Goal: Information Seeking & Learning: Learn about a topic

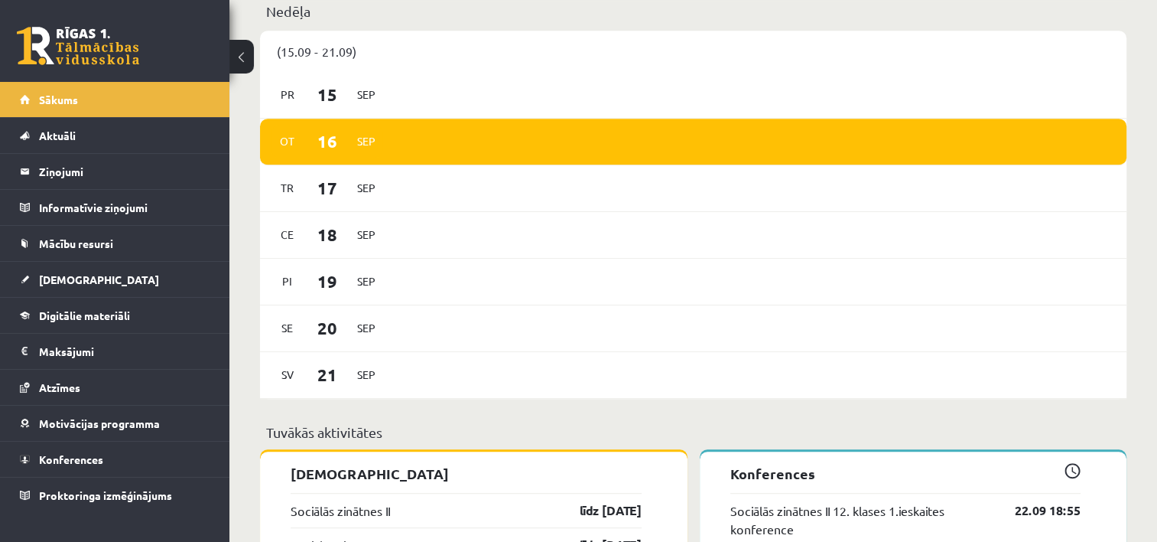
scroll to position [765, 0]
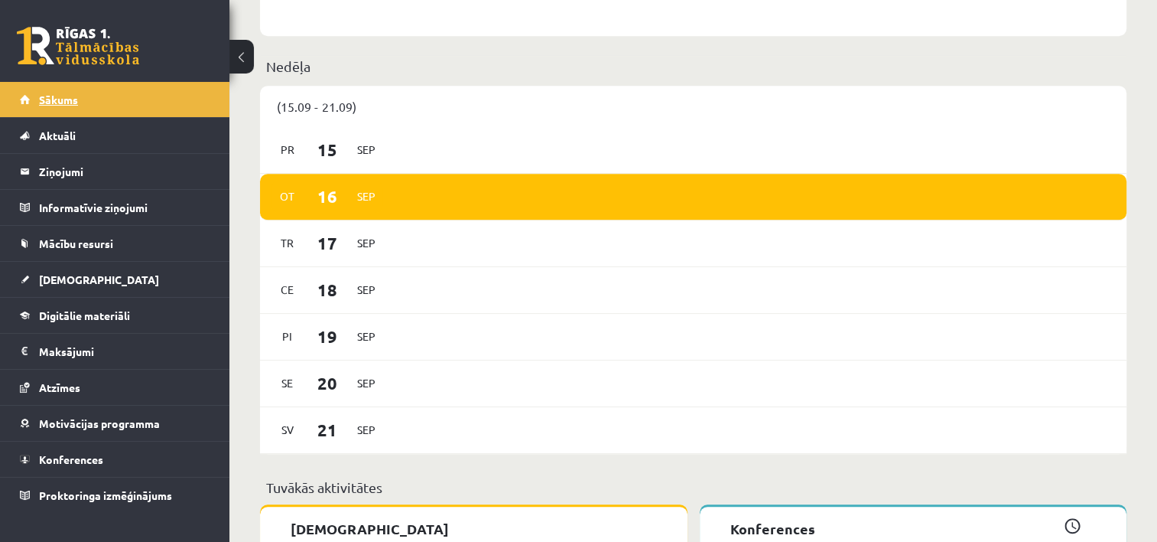
click at [55, 99] on span "Sākums" at bounding box center [58, 100] width 39 height 14
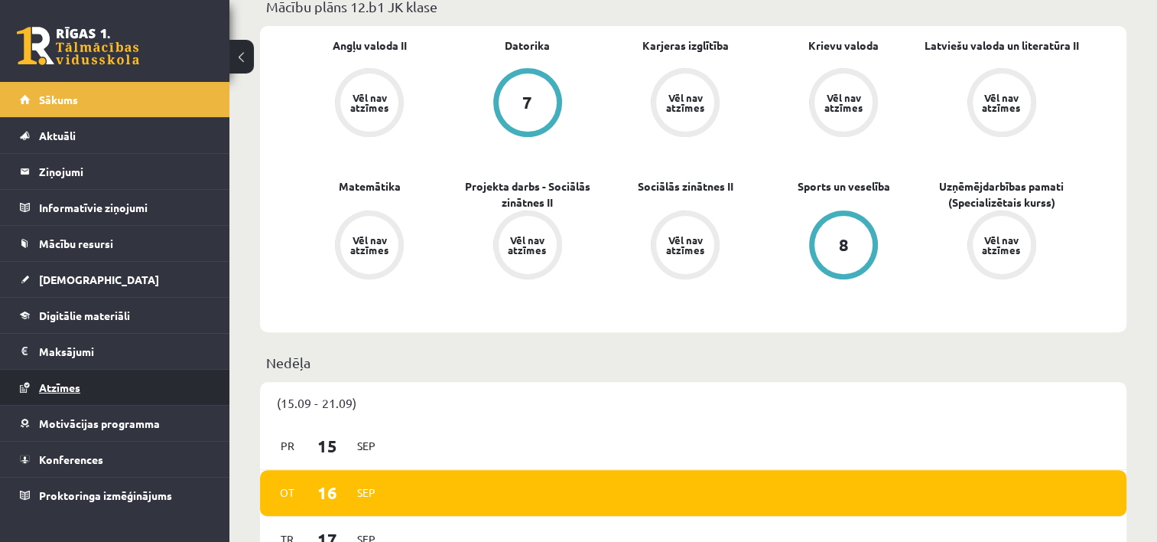
scroll to position [459, 0]
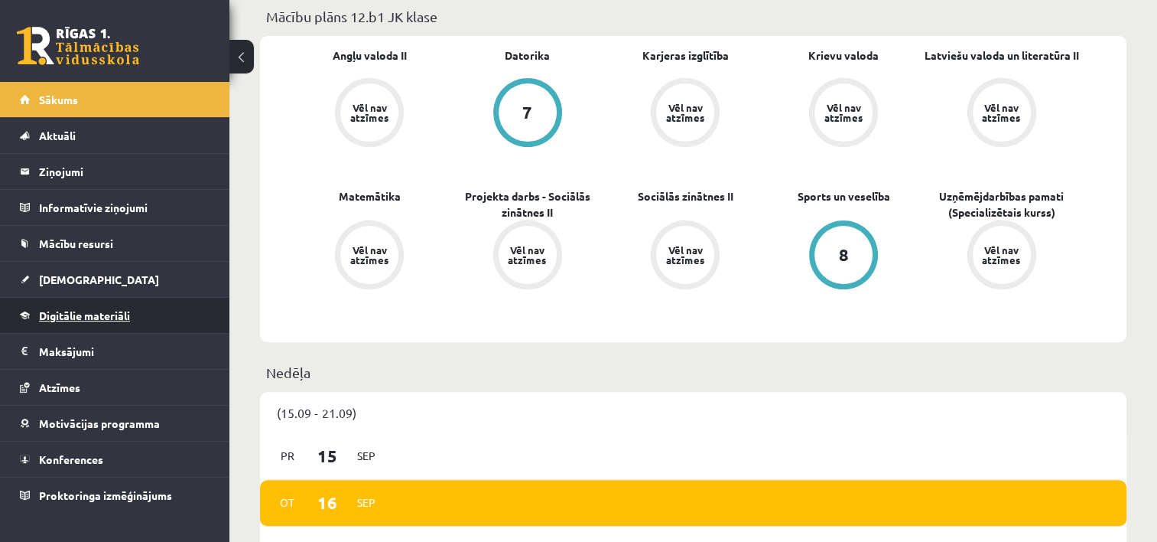
click at [70, 321] on link "Digitālie materiāli" at bounding box center [115, 315] width 190 height 35
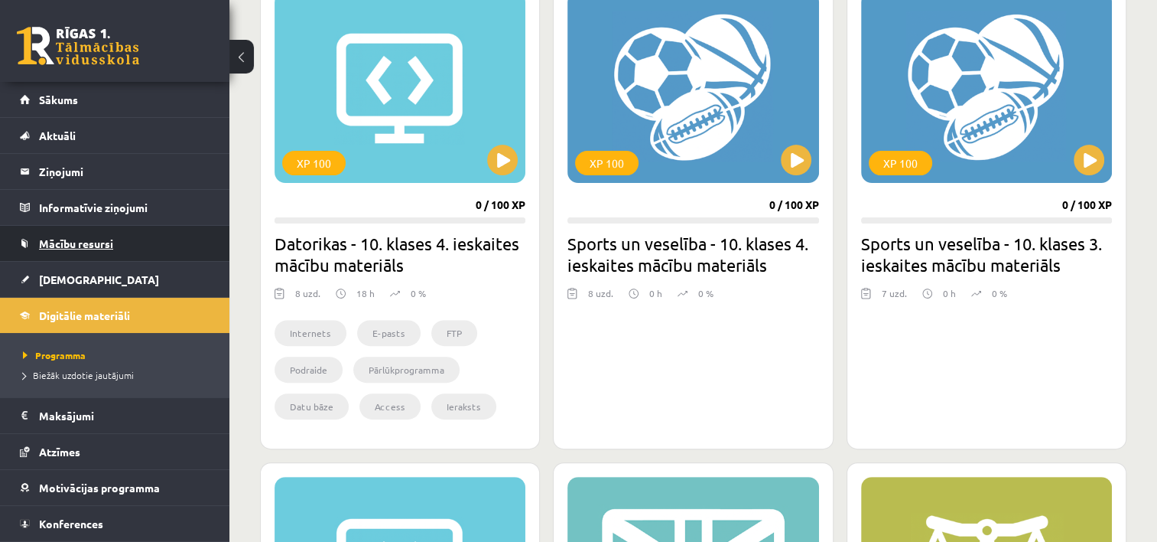
click at [70, 245] on span "Mācību resursi" at bounding box center [76, 243] width 74 height 14
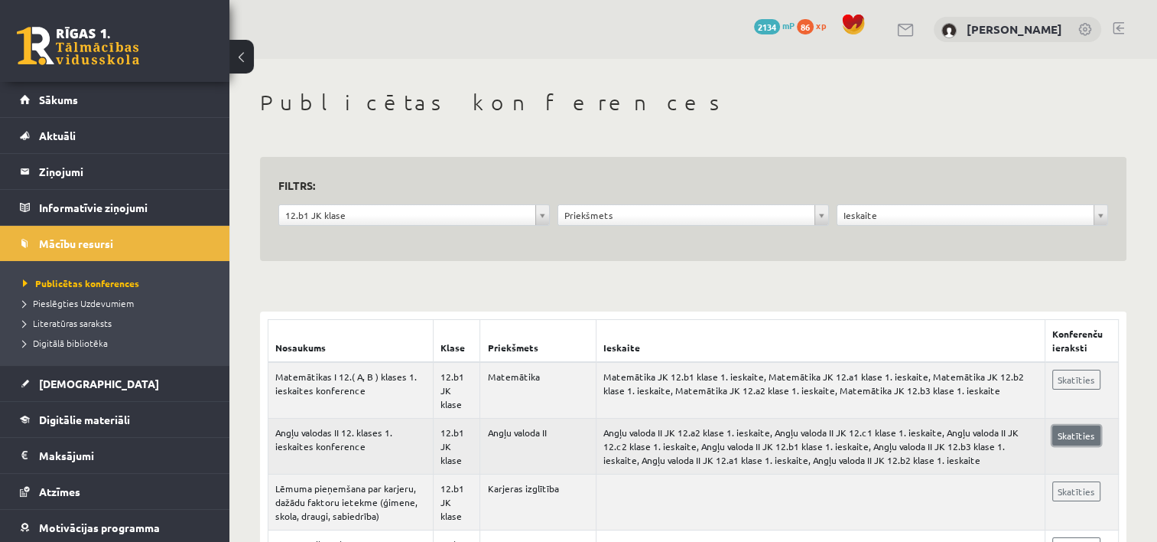
click at [1077, 435] on link "Skatīties" at bounding box center [1077, 435] width 48 height 20
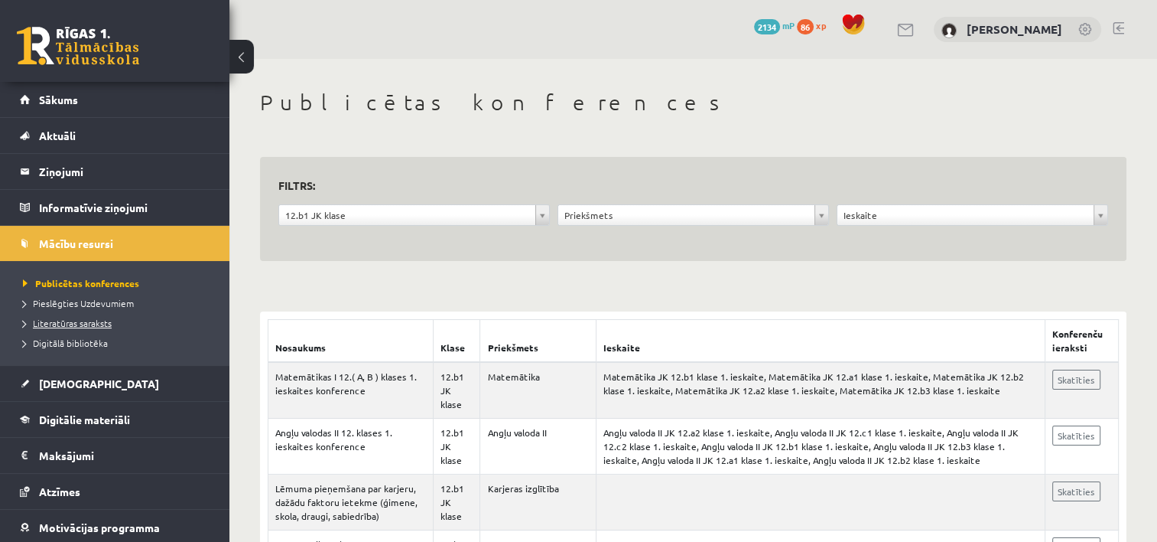
click at [77, 318] on span "Literatūras saraksts" at bounding box center [67, 323] width 89 height 12
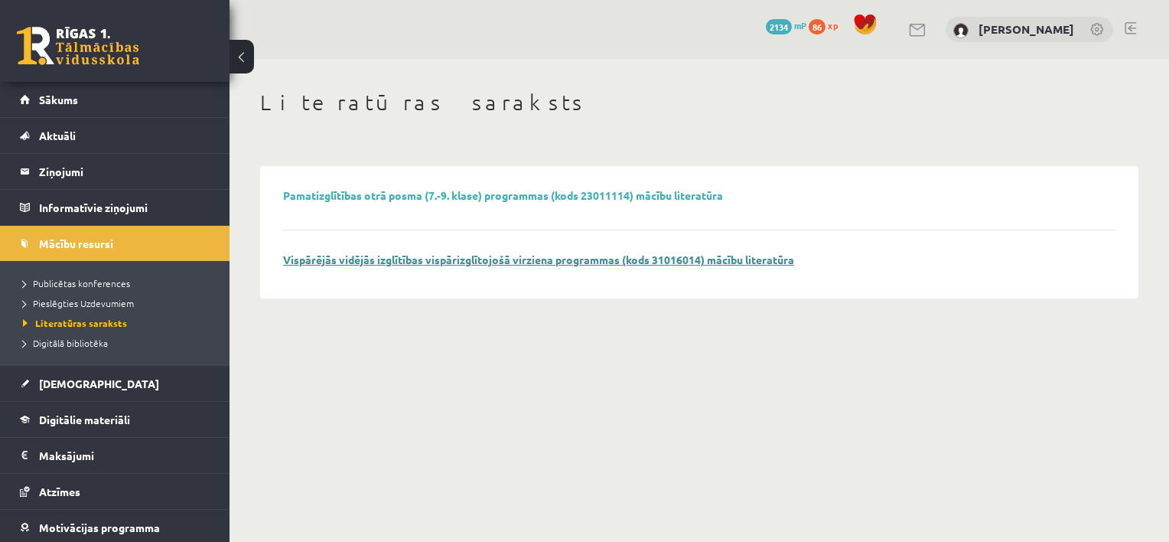
click at [401, 265] on link "Vispārējās vidējās izglītības vispārizglītojošā virziena programmas (kods 31016…" at bounding box center [538, 259] width 511 height 14
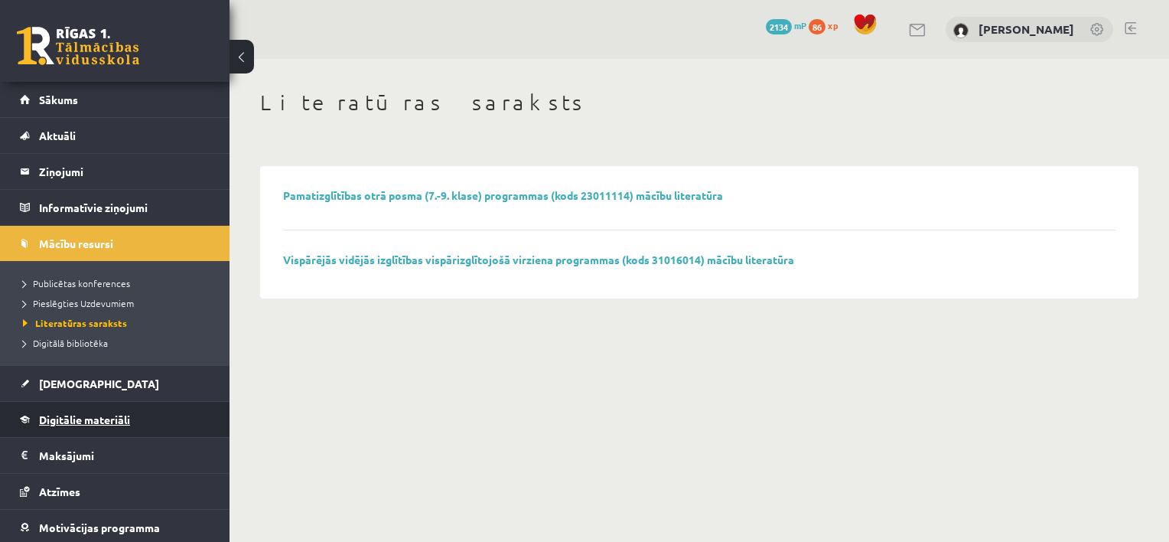
click at [86, 420] on span "Digitālie materiāli" at bounding box center [84, 419] width 91 height 14
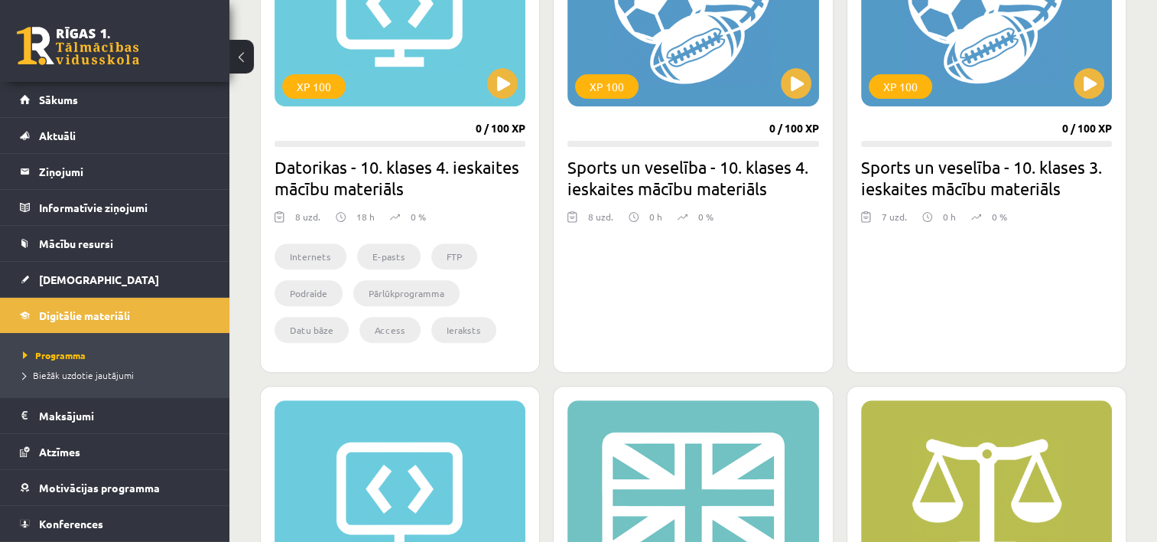
scroll to position [918, 0]
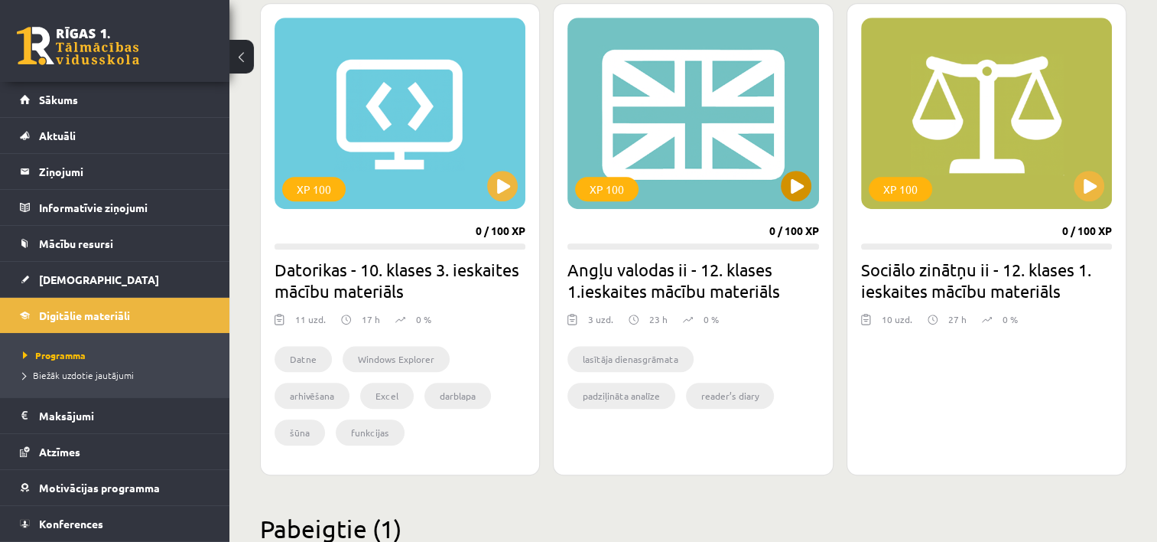
click at [711, 200] on div "XP 100" at bounding box center [693, 113] width 251 height 191
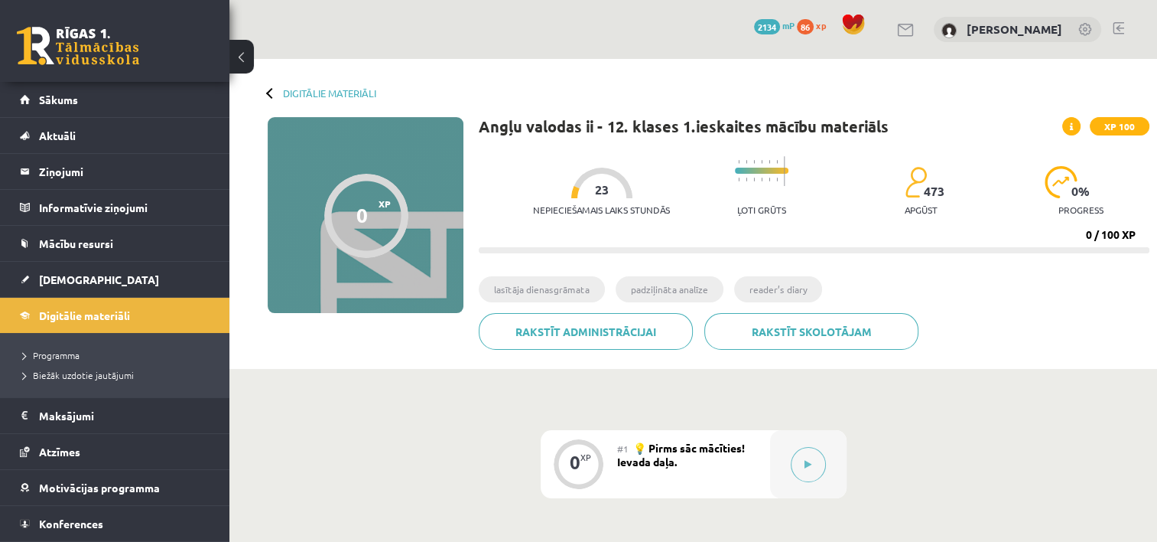
click at [689, 287] on li "padziļināta analīze" at bounding box center [670, 289] width 108 height 26
click at [60, 369] on span "Biežāk uzdotie jautājumi" at bounding box center [78, 375] width 111 height 12
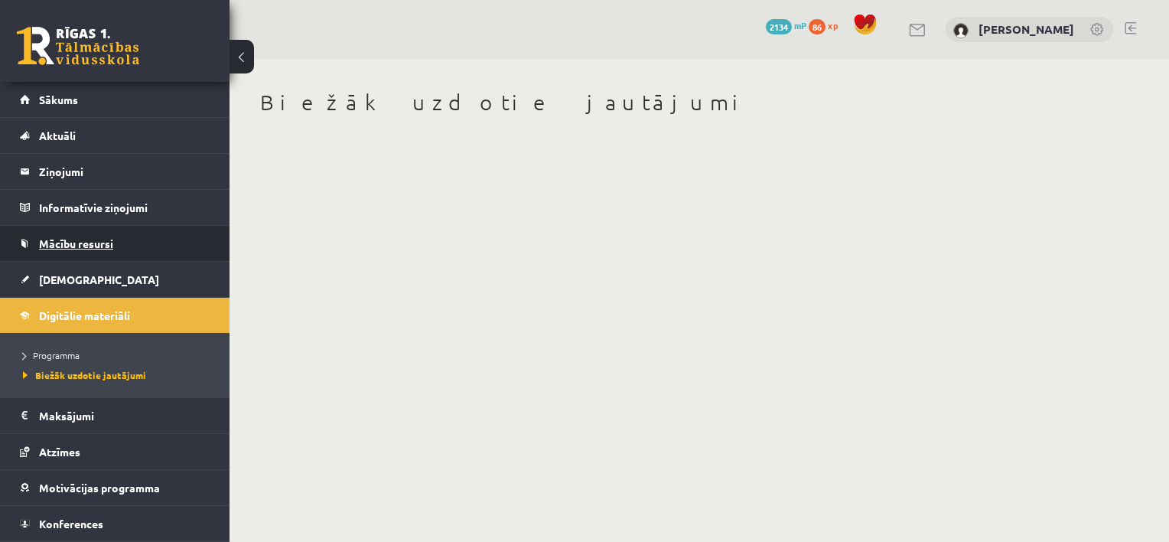
click at [63, 241] on span "Mācību resursi" at bounding box center [76, 243] width 74 height 14
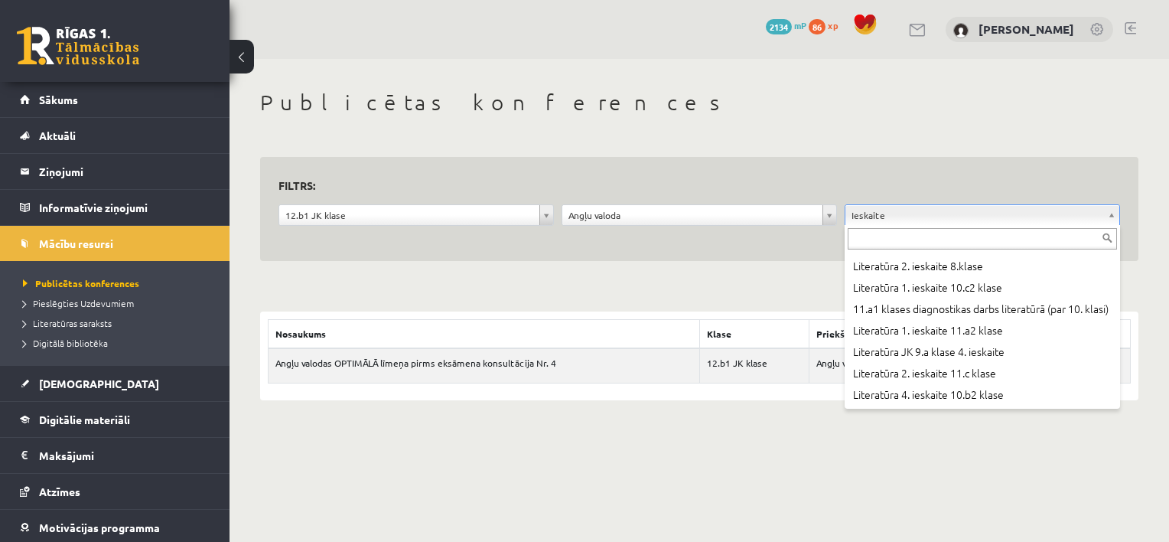
scroll to position [6824, 0]
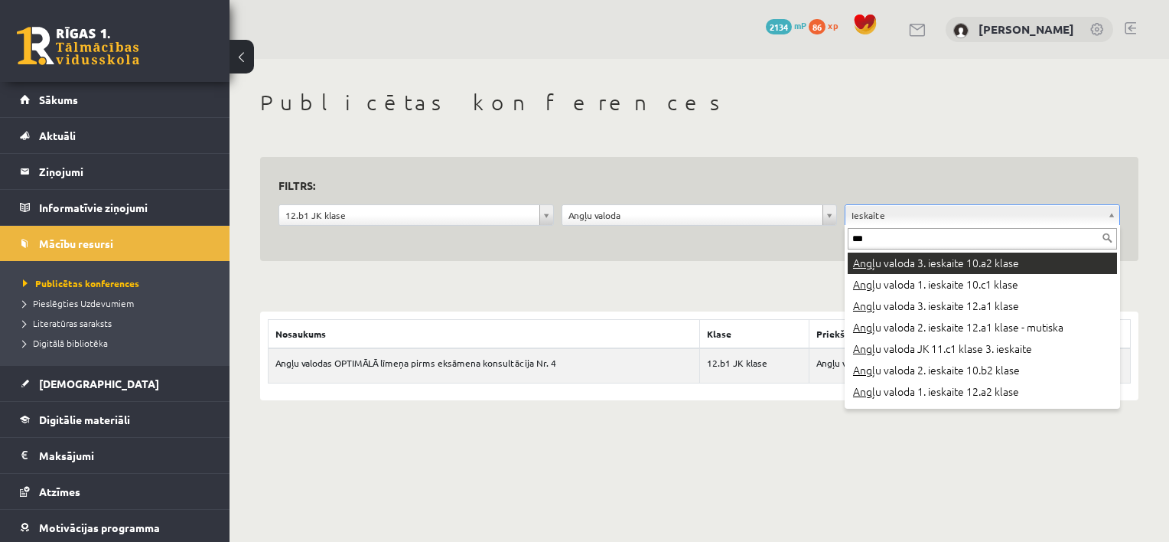
type input "***"
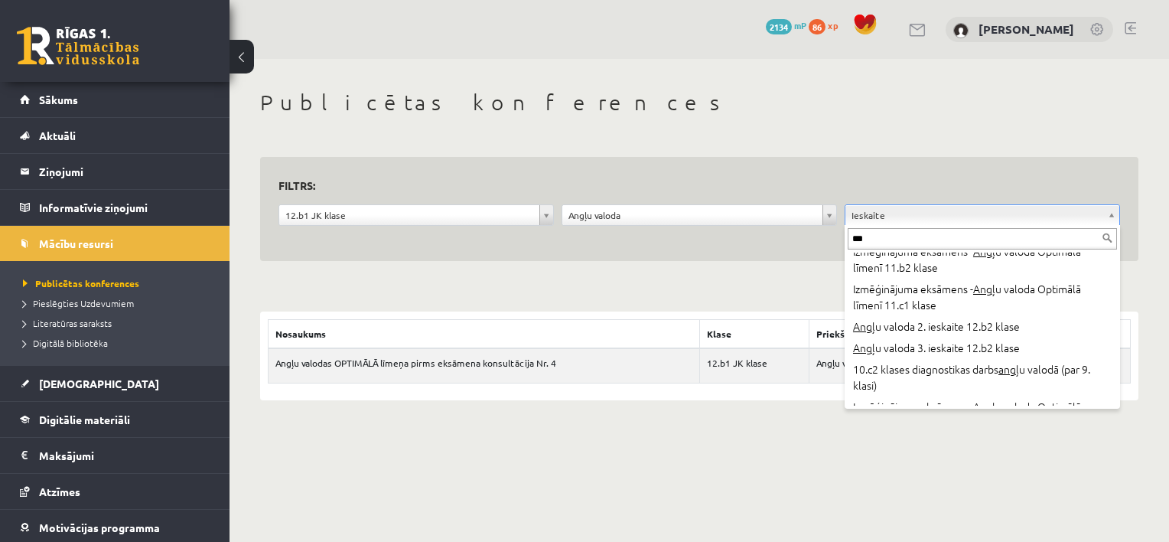
scroll to position [2754, 0]
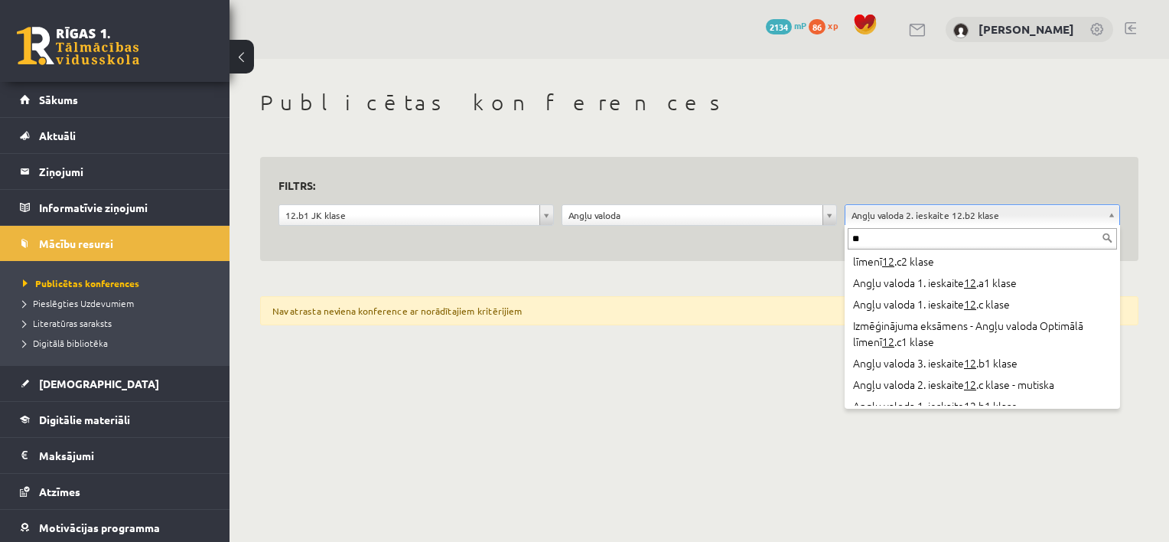
scroll to position [1530, 0]
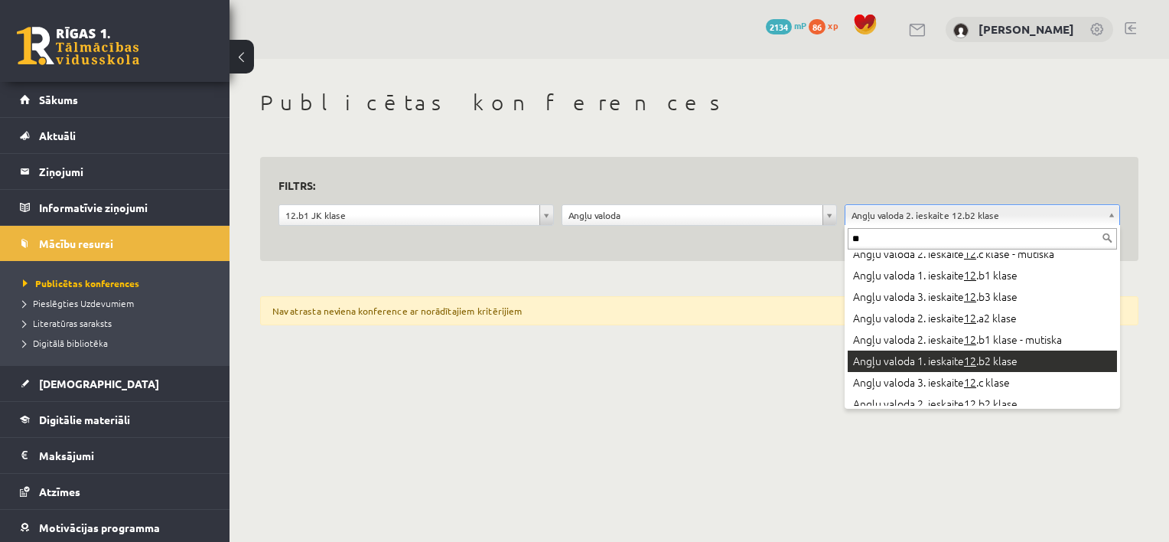
type input "**"
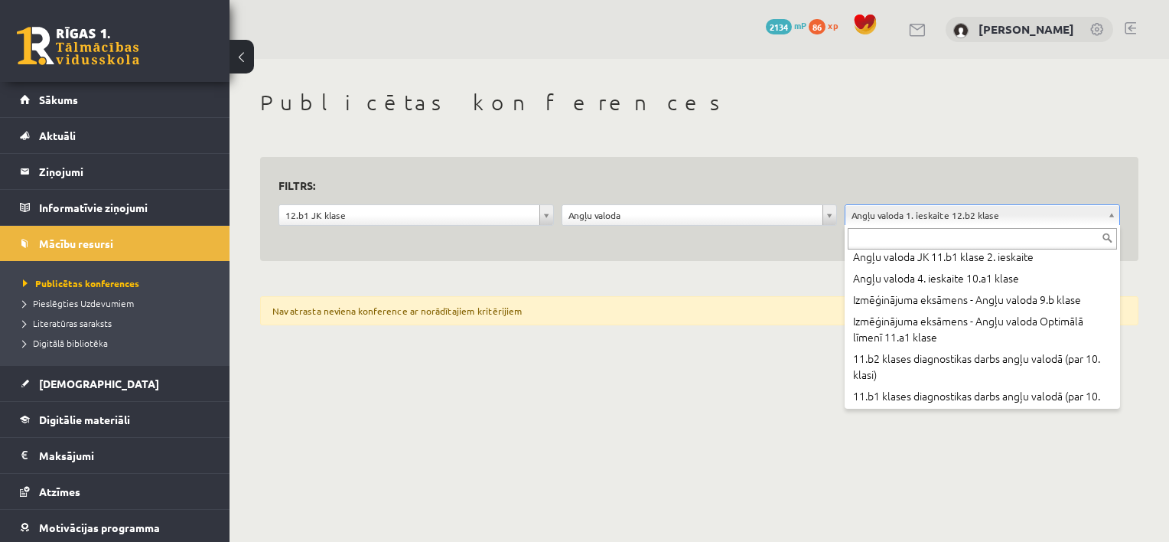
scroll to position [10646, 0]
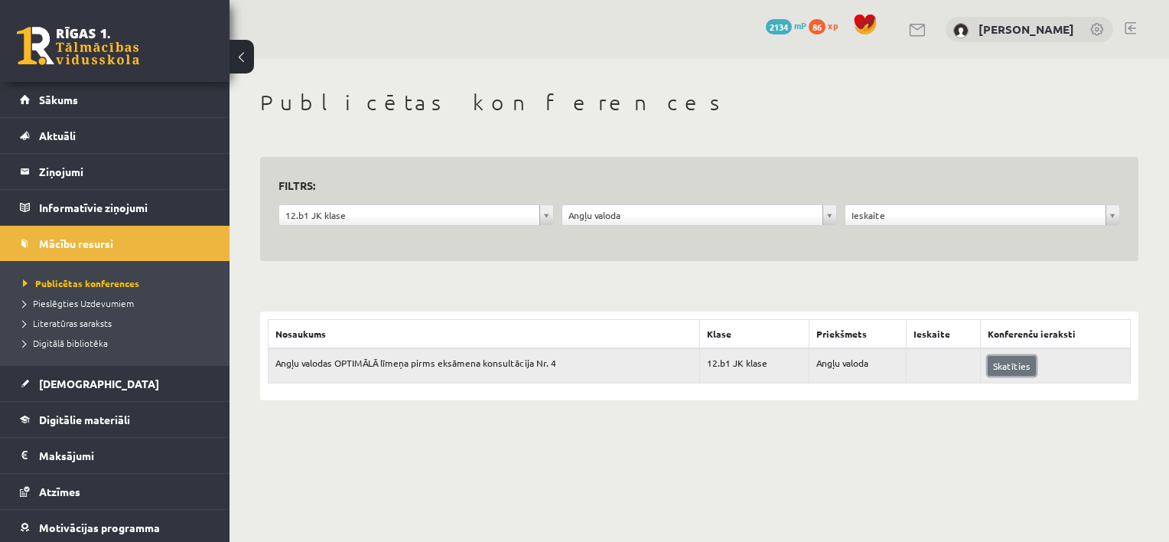
click at [1001, 364] on link "Skatīties" at bounding box center [1012, 366] width 48 height 20
click at [97, 304] on span "Pieslēgties Uzdevumiem" at bounding box center [78, 303] width 111 height 12
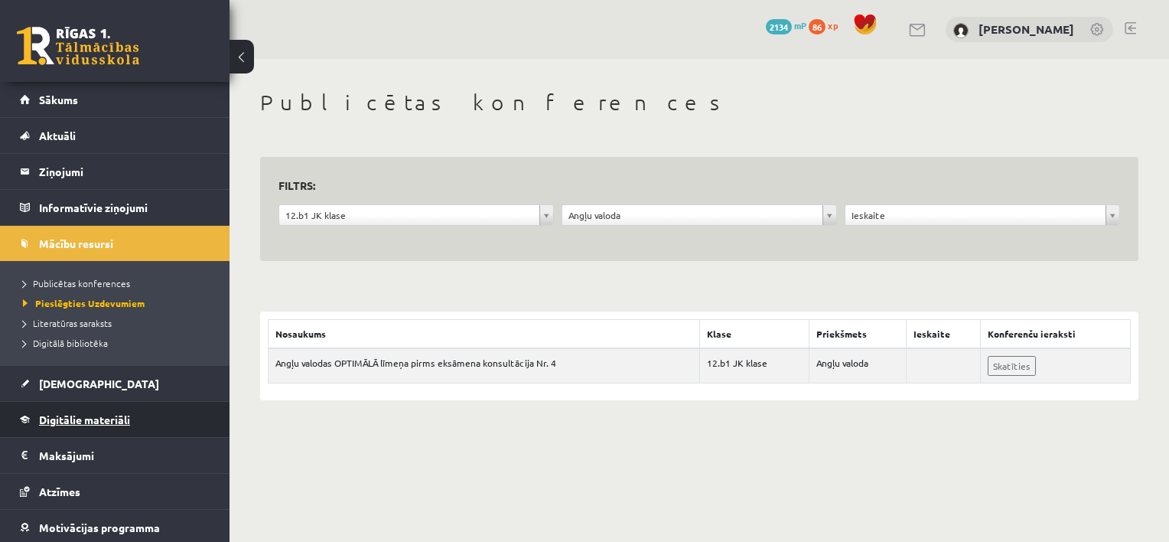
click at [100, 417] on span "Digitālie materiāli" at bounding box center [84, 419] width 91 height 14
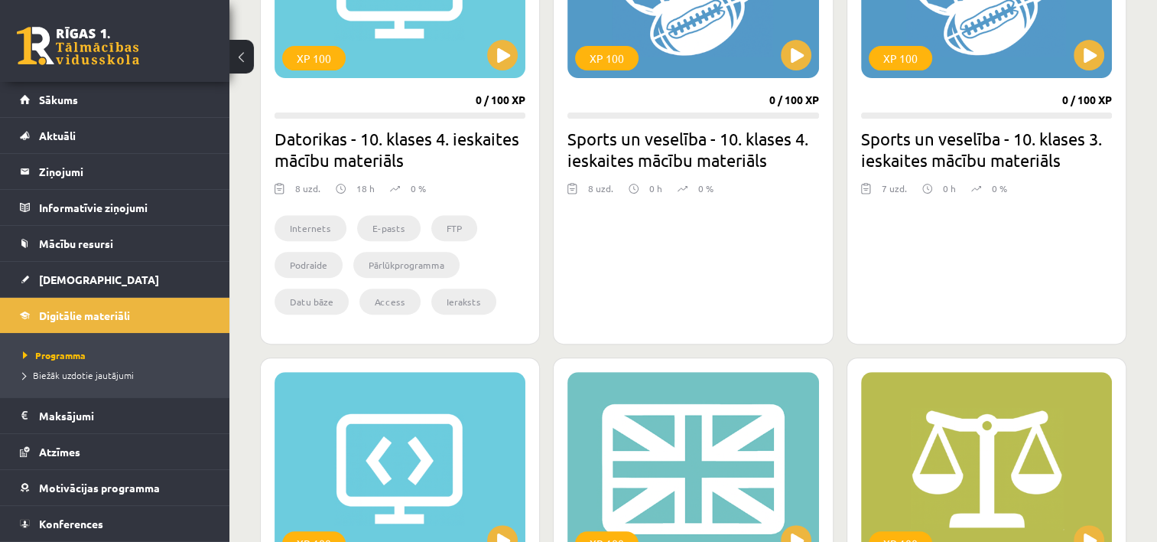
scroll to position [765, 0]
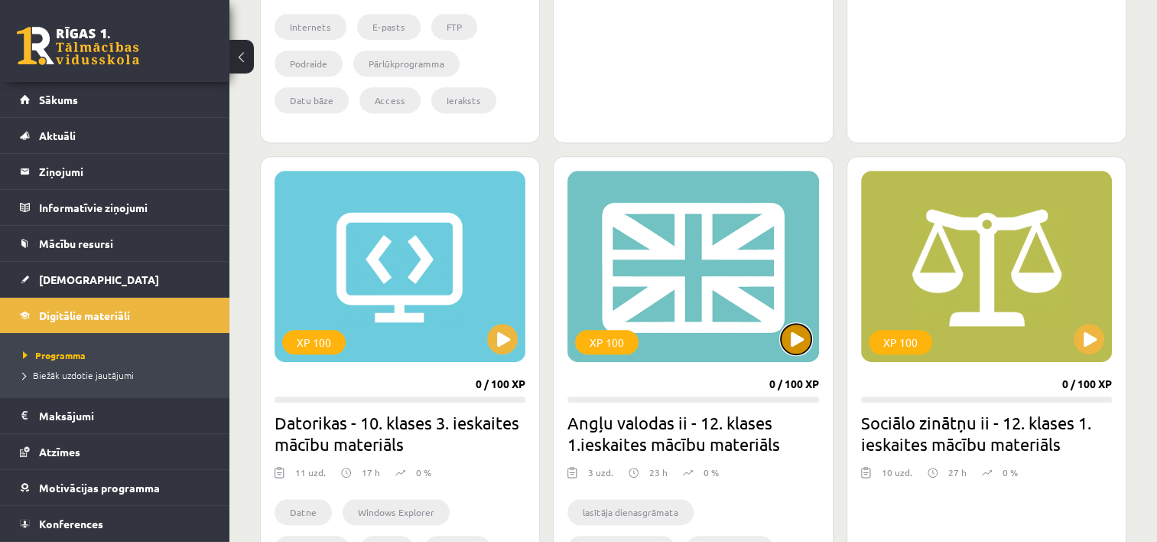
click at [793, 337] on button at bounding box center [796, 339] width 31 height 31
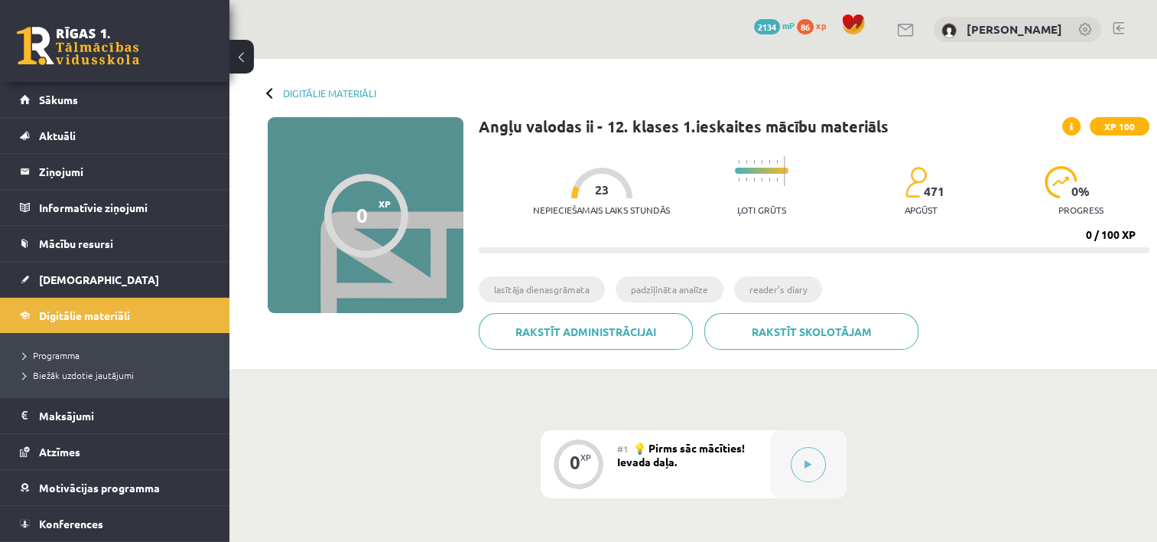
click at [542, 288] on li "lasītāja dienasgrāmata" at bounding box center [542, 289] width 126 height 26
click at [513, 294] on li "lasītāja dienasgrāmata" at bounding box center [542, 289] width 126 height 26
drag, startPoint x: 513, startPoint y: 294, endPoint x: 559, endPoint y: 296, distance: 46.7
click at [559, 296] on li "lasītāja dienasgrāmata" at bounding box center [542, 289] width 126 height 26
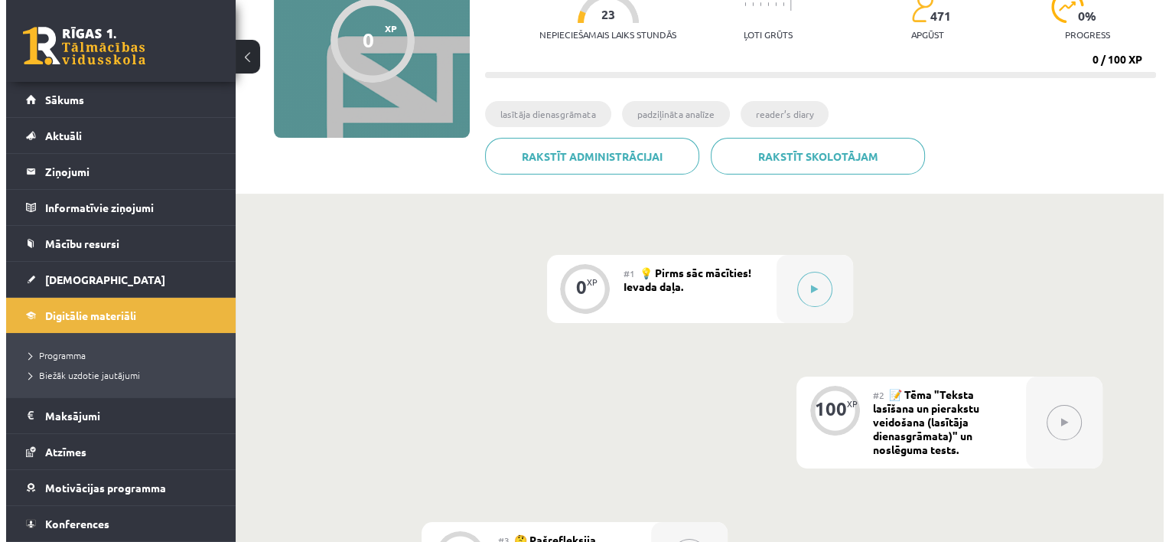
scroll to position [306, 0]
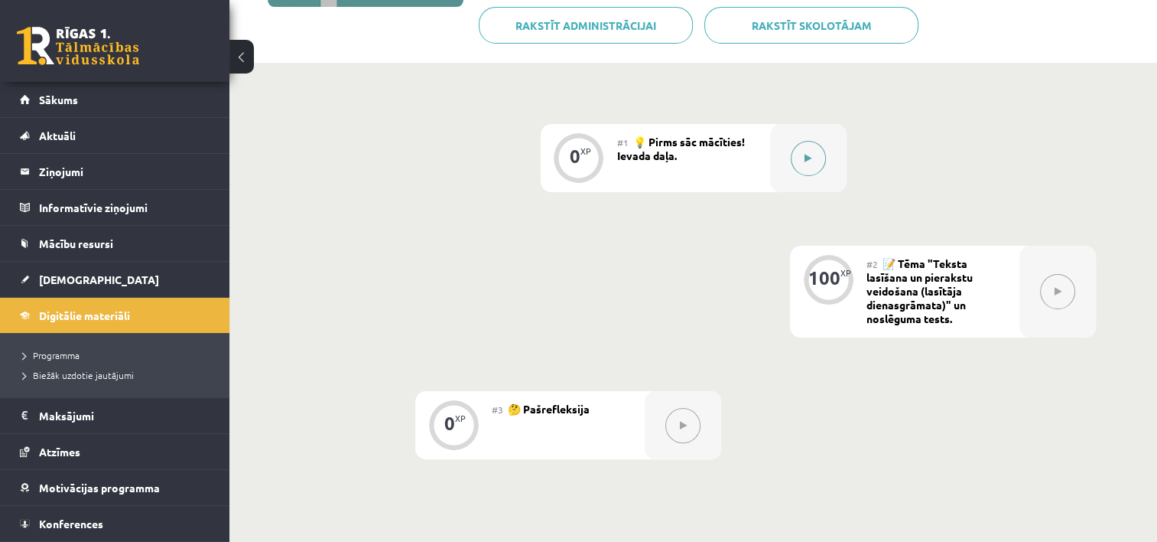
click at [815, 156] on button at bounding box center [808, 158] width 35 height 35
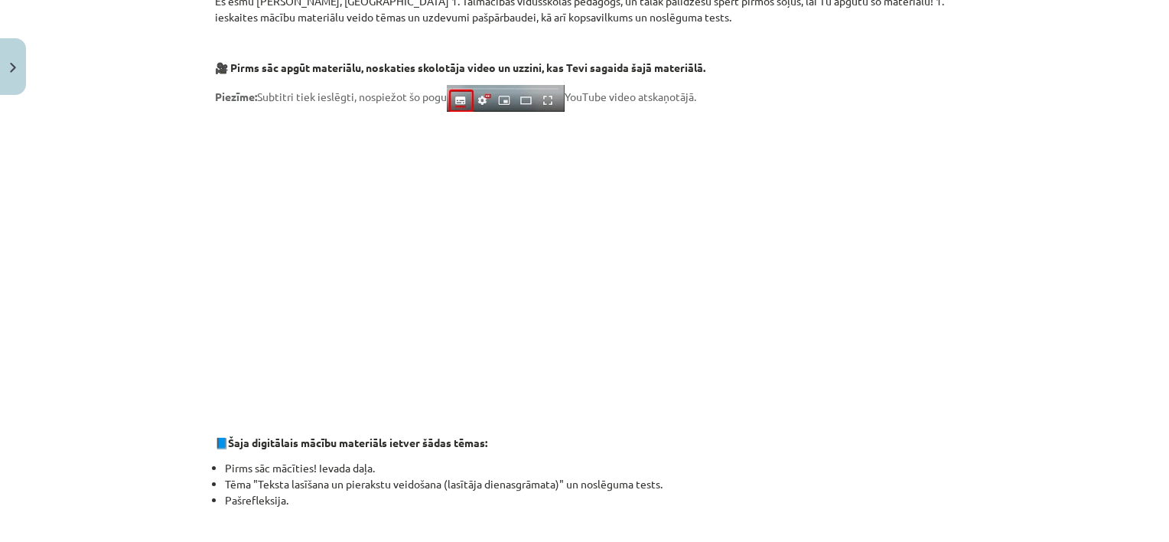
scroll to position [0, 0]
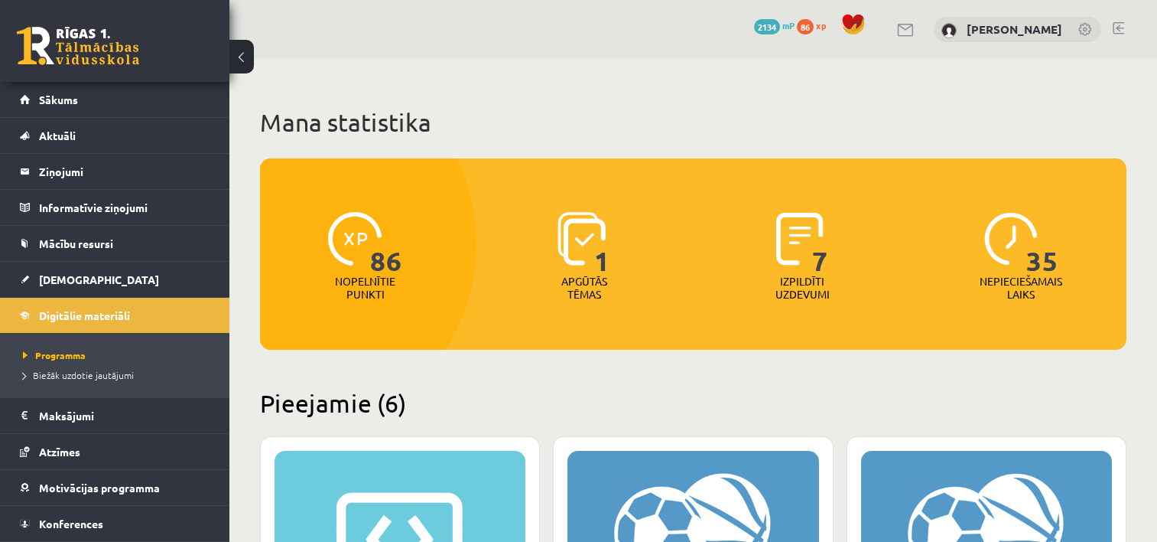
scroll to position [765, 0]
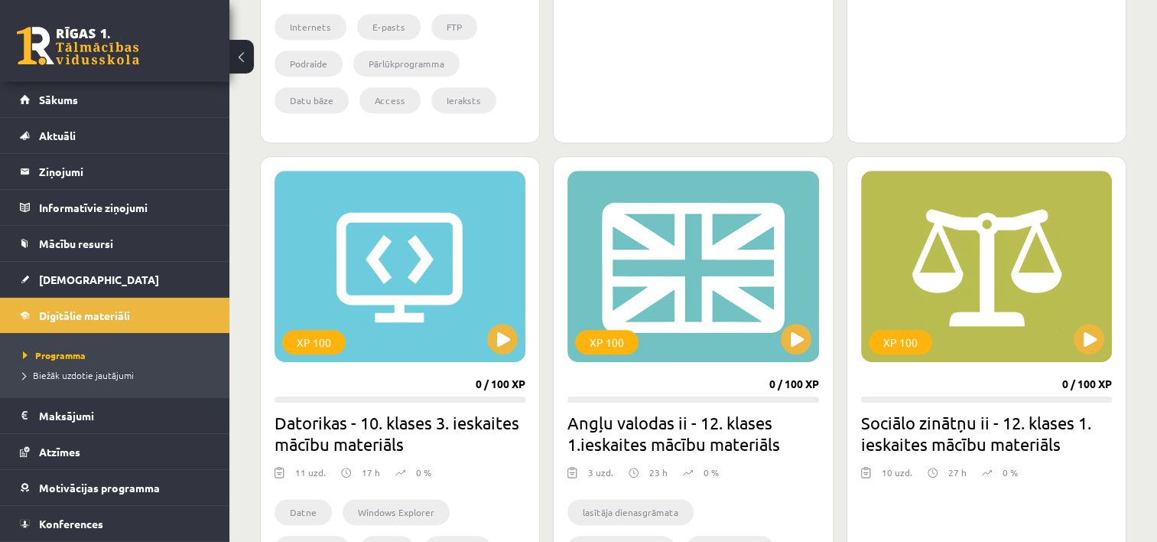
click at [609, 514] on li "lasītāja dienasgrāmata" at bounding box center [631, 512] width 126 height 26
click at [795, 339] on button at bounding box center [796, 339] width 31 height 31
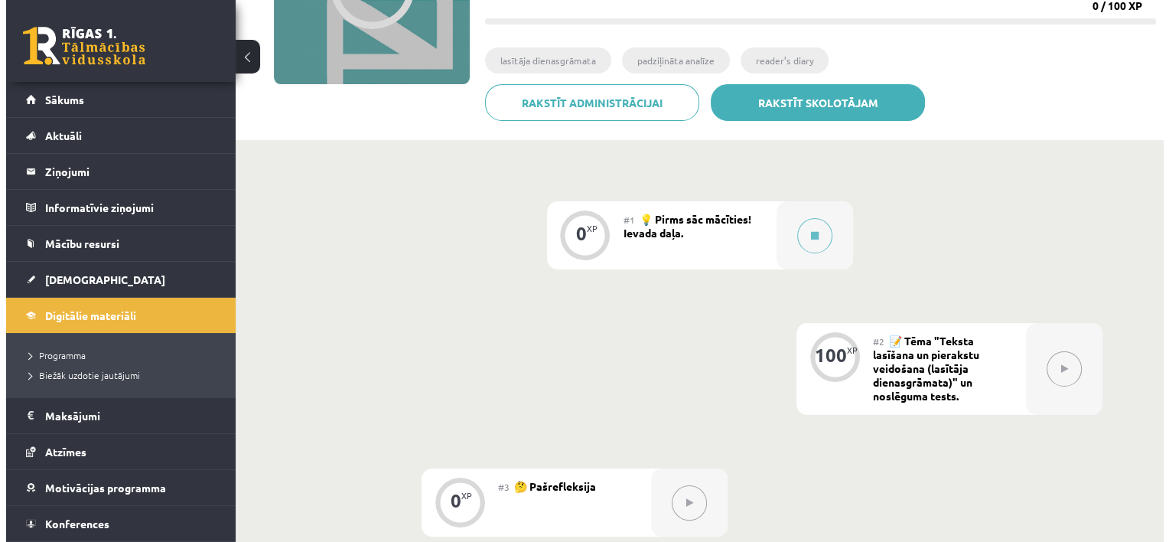
scroll to position [230, 0]
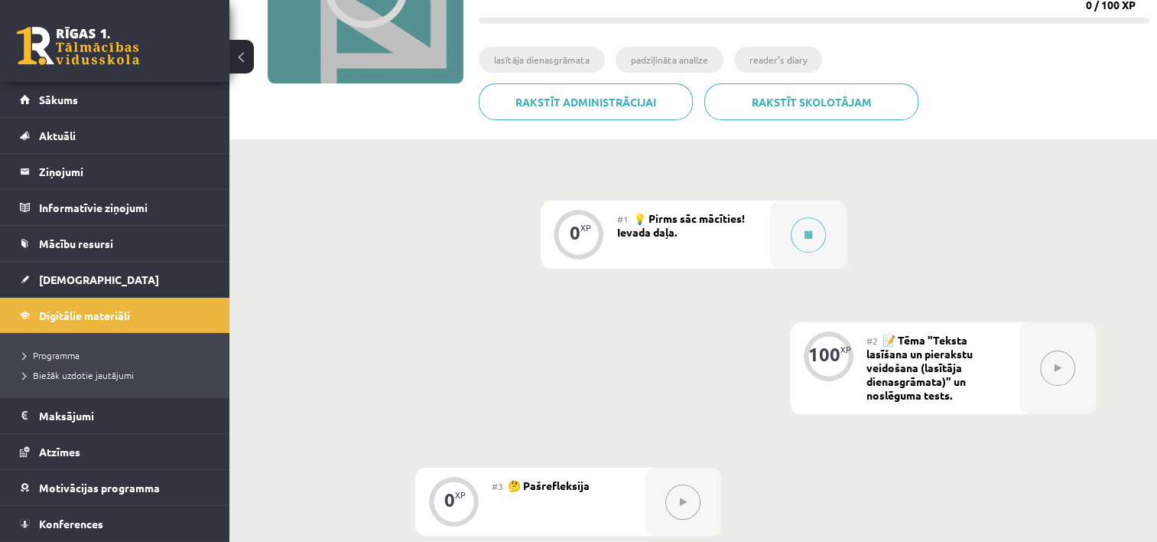
click at [927, 379] on span "📝 Tēma "Teksta lasīšana un pierakstu veidošana (lasītāja dienasgrāmata)" un nos…" at bounding box center [920, 367] width 106 height 69
click at [802, 233] on button at bounding box center [808, 234] width 35 height 35
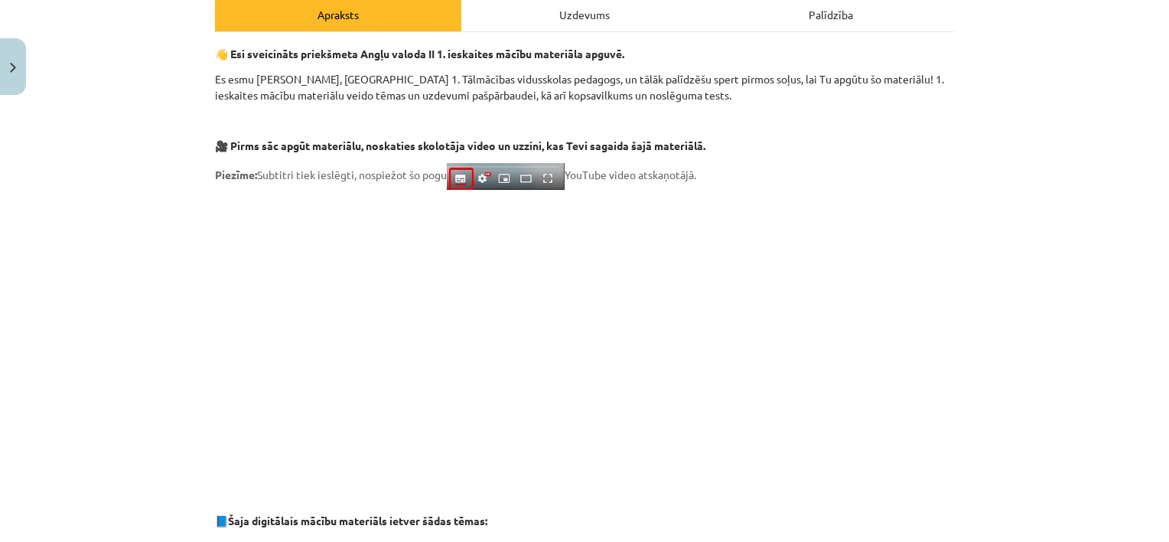
scroll to position [227, 0]
click at [579, 11] on div "Uzdevums" at bounding box center [584, 15] width 246 height 34
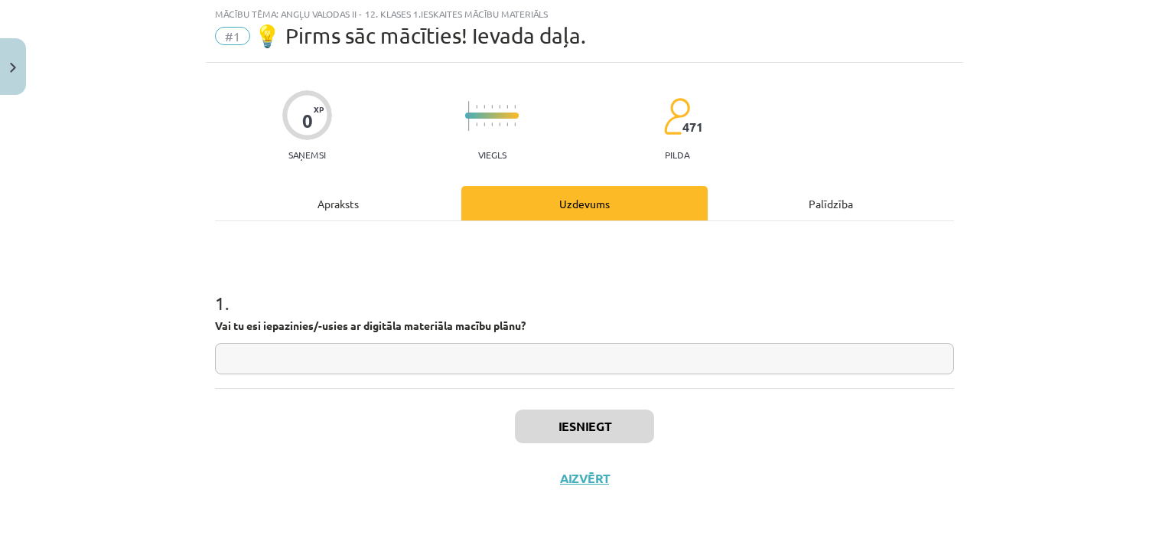
scroll to position [0, 0]
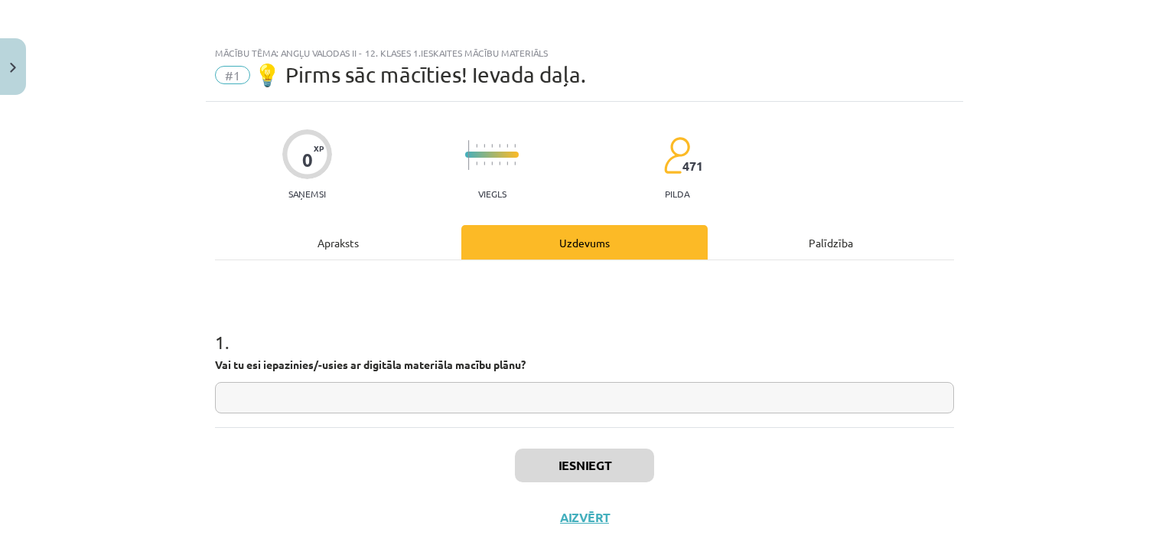
click at [484, 396] on input "text" at bounding box center [584, 397] width 739 height 31
type input "**"
click at [594, 459] on button "Iesniegt" at bounding box center [584, 465] width 139 height 34
click at [593, 532] on button "Nākamā nodarbība" at bounding box center [584, 526] width 150 height 35
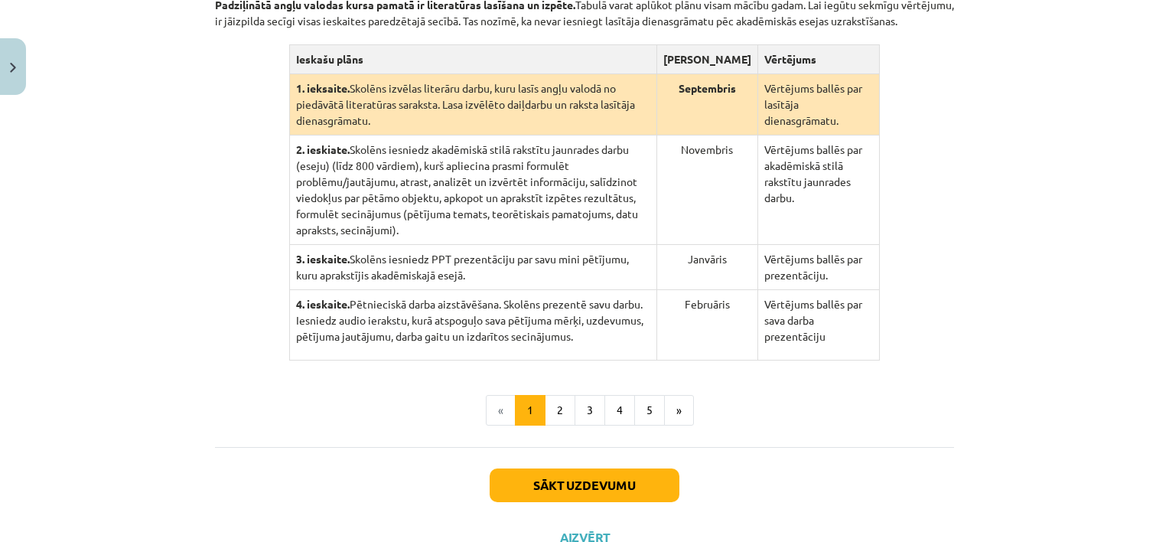
scroll to position [334, 0]
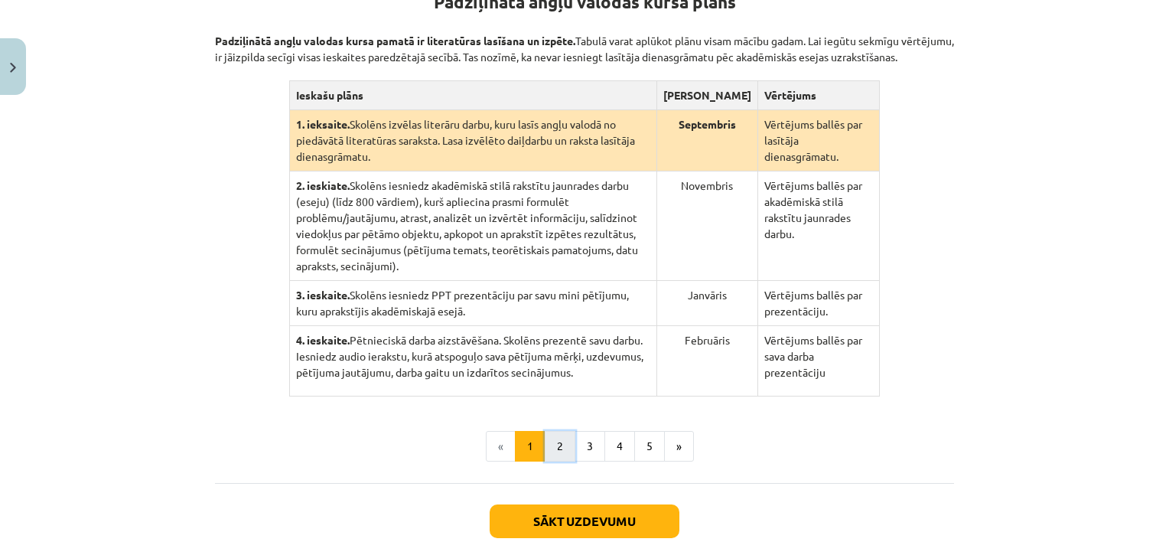
click at [552, 436] on button "2" at bounding box center [560, 446] width 31 height 31
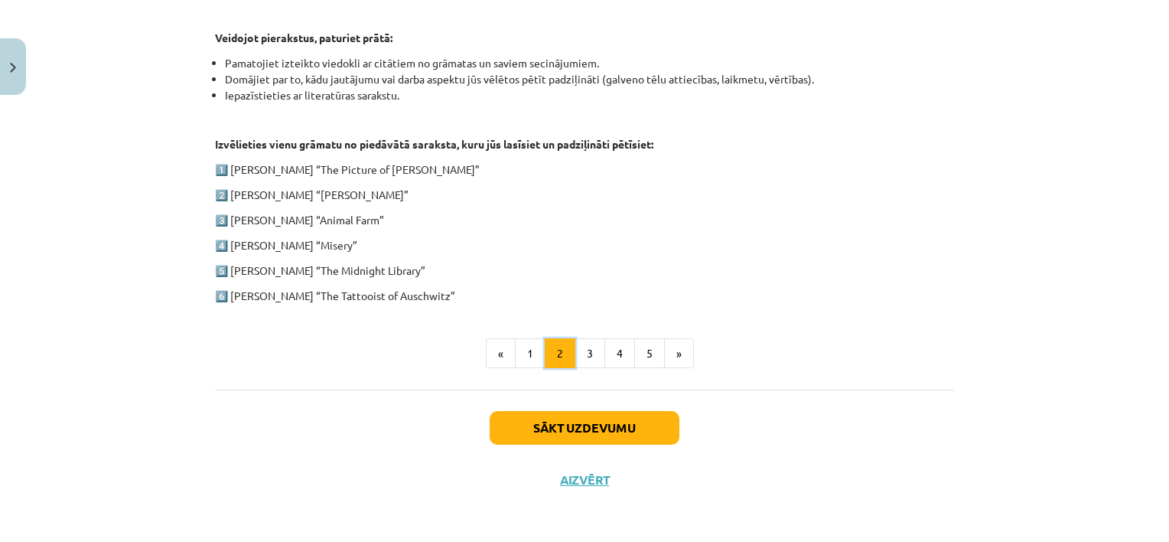
scroll to position [778, 0]
click at [581, 350] on button "3" at bounding box center [590, 352] width 31 height 31
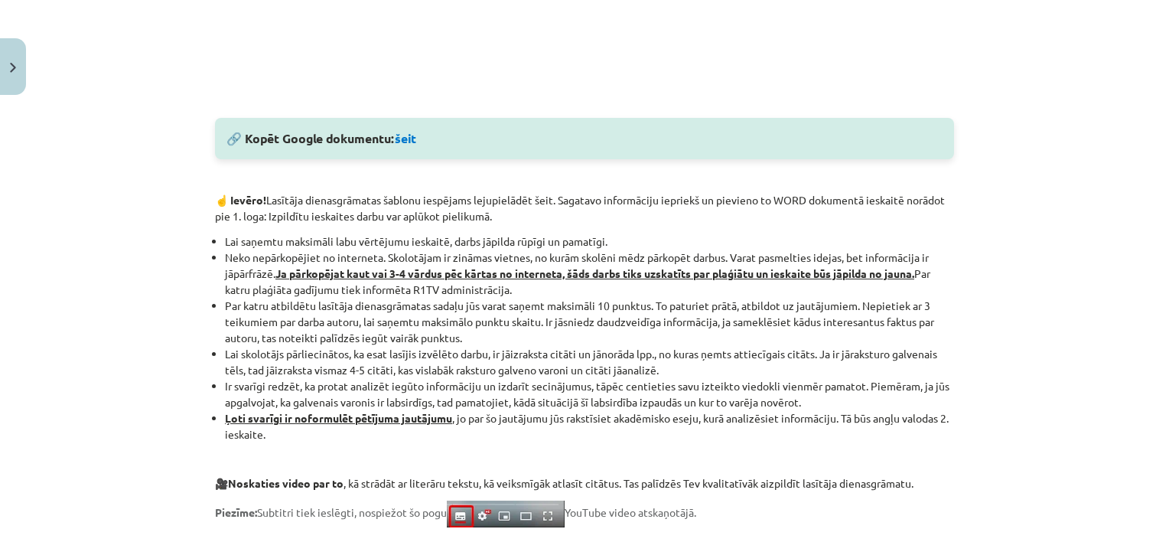
scroll to position [689, 0]
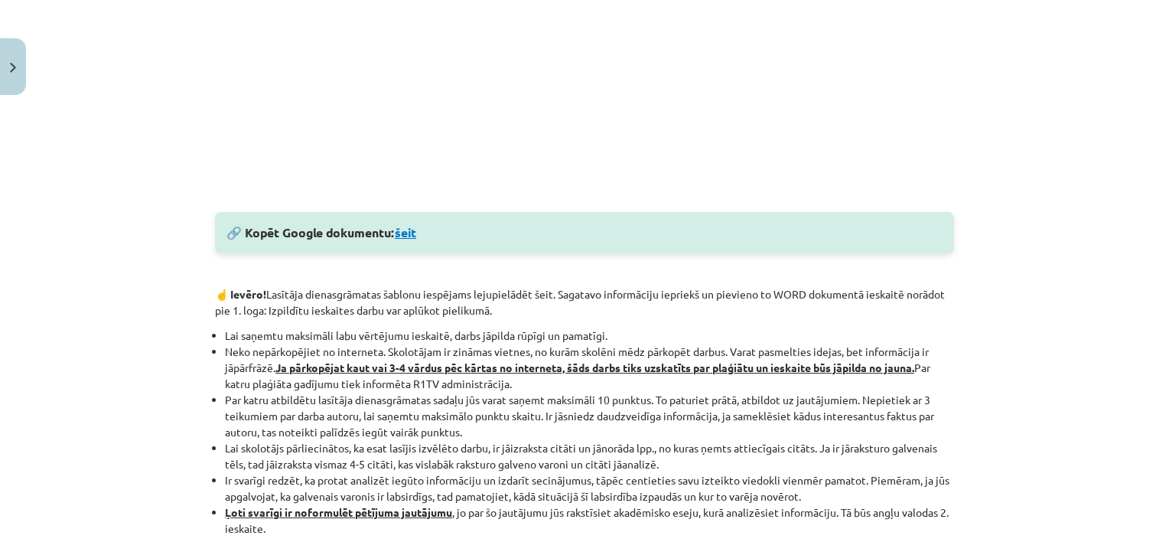
click at [407, 236] on link "šeit" at bounding box center [405, 232] width 21 height 16
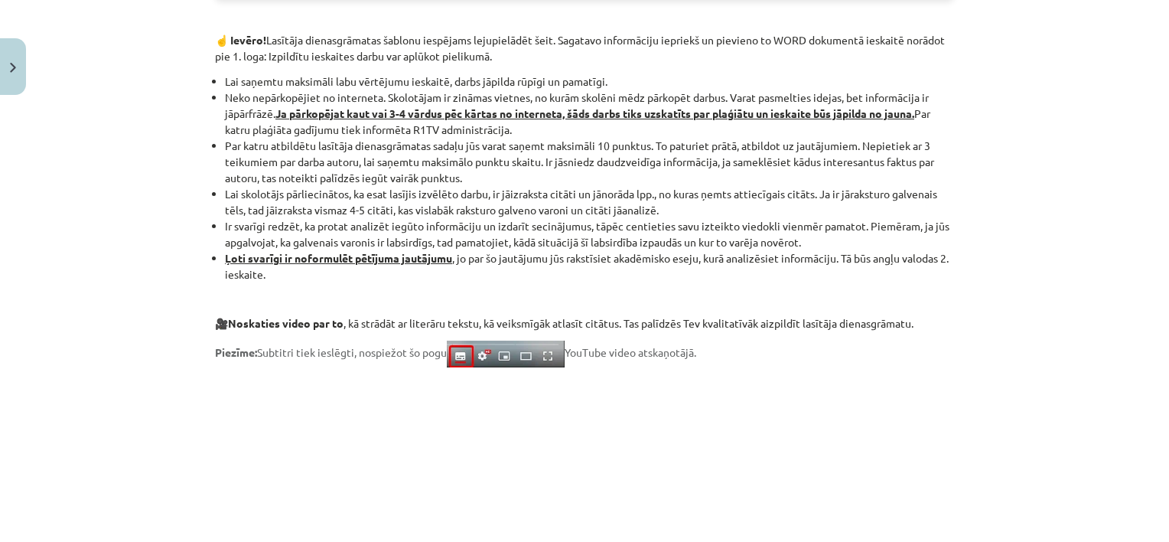
scroll to position [1148, 0]
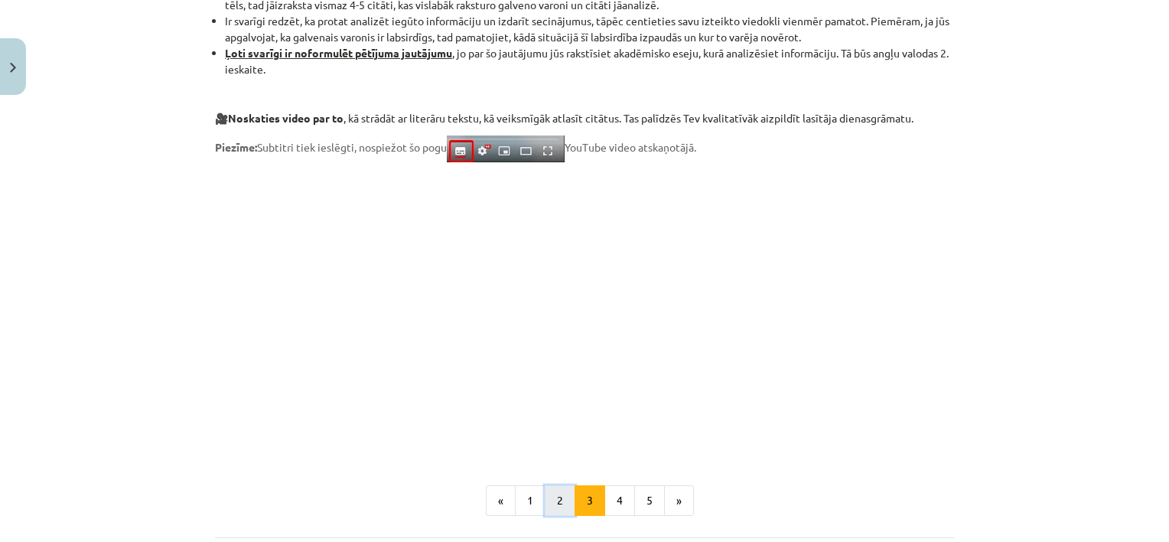
click at [554, 499] on button "2" at bounding box center [560, 500] width 31 height 31
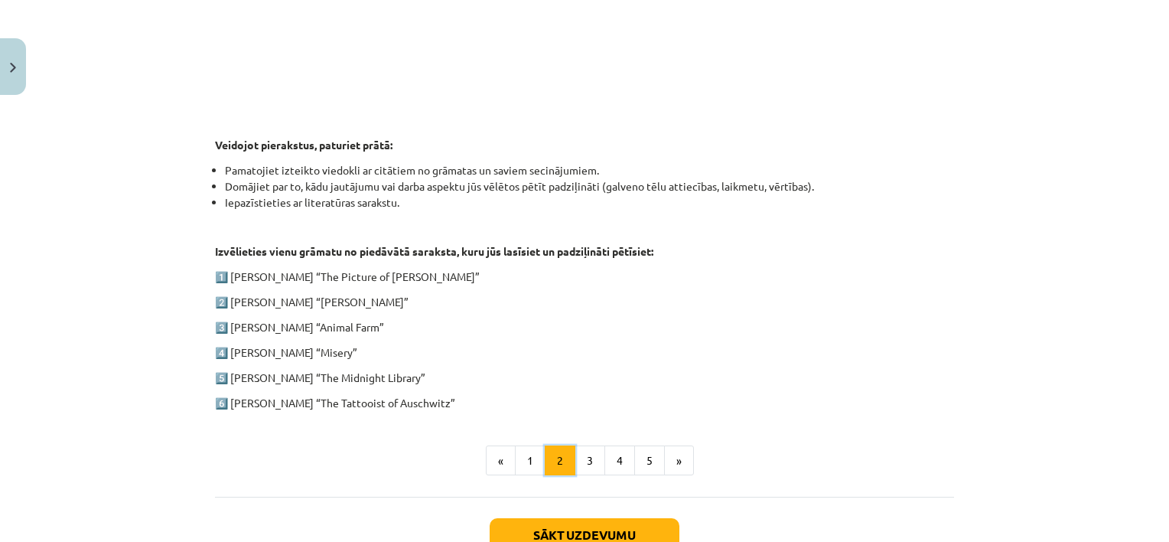
scroll to position [680, 0]
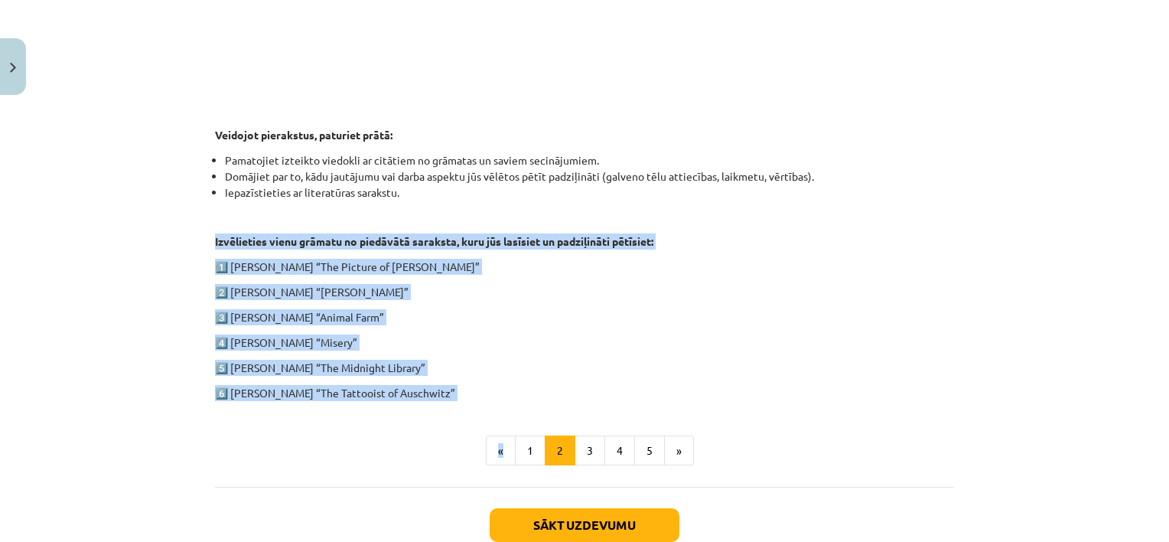
drag, startPoint x: 200, startPoint y: 240, endPoint x: 496, endPoint y: 402, distance: 336.5
click at [496, 402] on div "100 XP Saņemsi Grūts 471 pilda Apraksts Uzdevums Palīdzība 1. ieskaite angļu va…" at bounding box center [584, 24] width 757 height 1157
drag, startPoint x: 496, startPoint y: 402, endPoint x: 477, endPoint y: 380, distance: 28.2
click at [477, 380] on div "1. ieskaite angļu valodā Pirmās ieskaites pamatā ir lasītāja dienasgrāmatas vei…" at bounding box center [584, 9] width 739 height 783
click at [226, 245] on p "Izvēlieties vienu grāmatu no piedāvātā saraksta, kuru jūs lasīsiet un padziļinā…" at bounding box center [584, 241] width 739 height 16
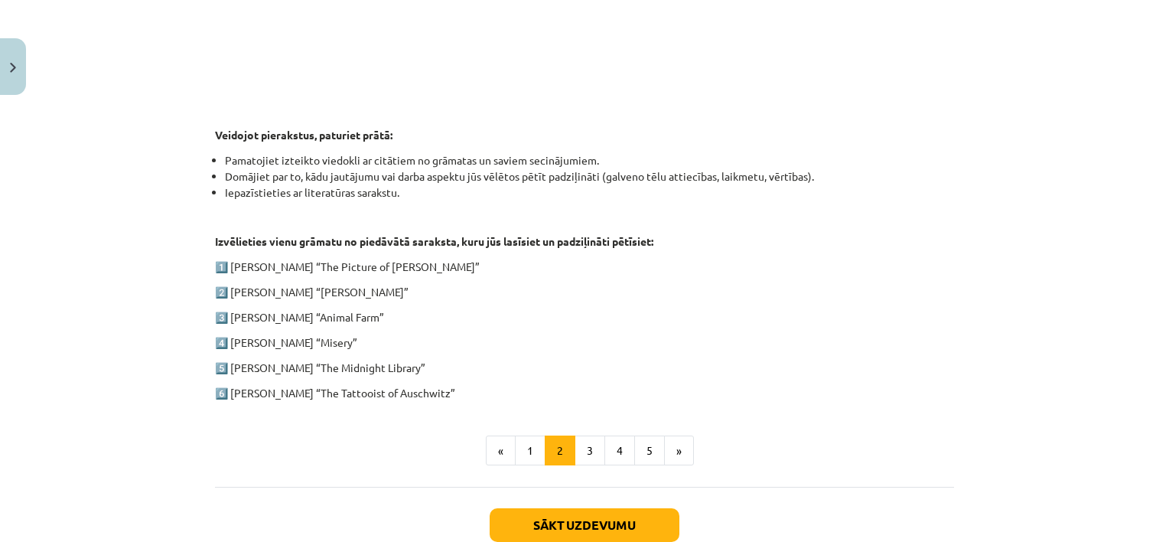
drag, startPoint x: 203, startPoint y: 237, endPoint x: 462, endPoint y: 392, distance: 301.9
click at [462, 392] on div "100 XP Saņemsi Grūts 471 pilda Apraksts Uzdevums Palīdzība 1. ieskaite angļu va…" at bounding box center [584, 24] width 757 height 1157
copy div "Izvēlieties vienu grāmatu no piedāvātā saraksta, kuru jūs lasīsiet un padziļinā…"
click at [349, 441] on ul "« 1 2 3 4 5 »" at bounding box center [584, 450] width 739 height 31
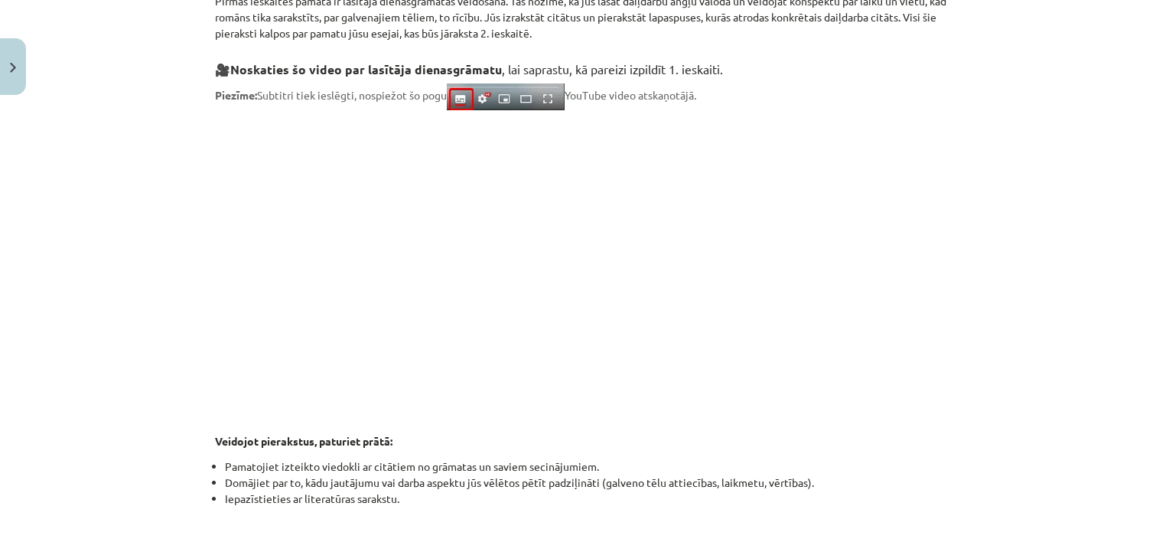
scroll to position [757, 0]
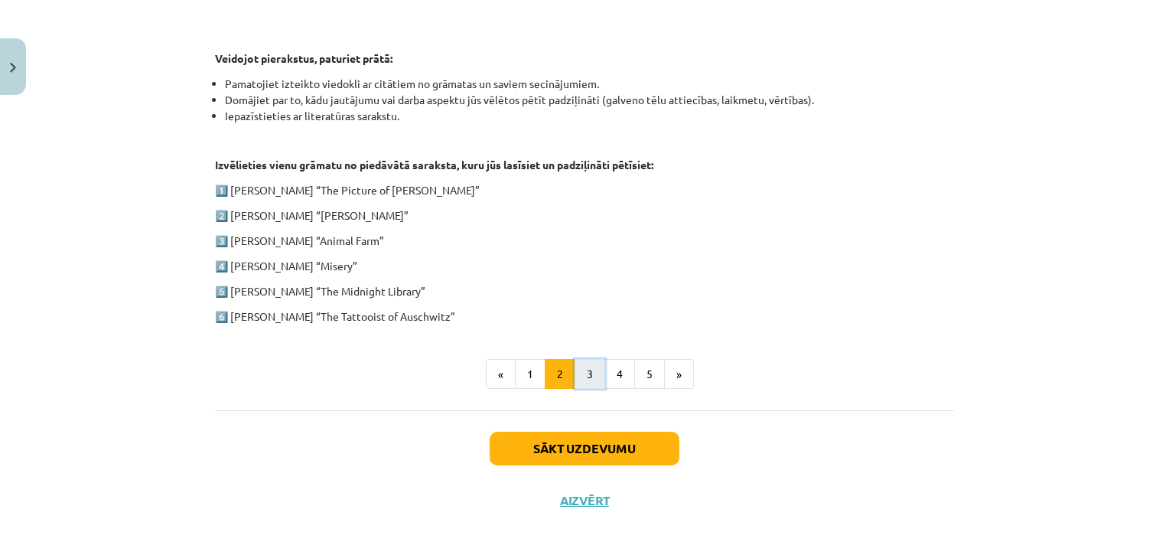
click at [588, 367] on button "3" at bounding box center [590, 374] width 31 height 31
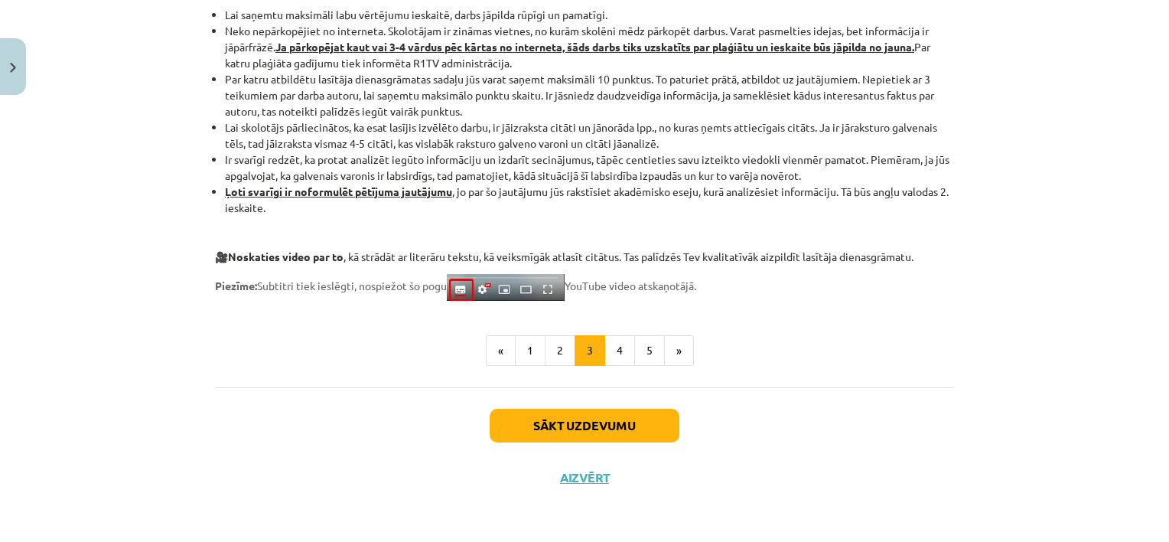
scroll to position [1297, 0]
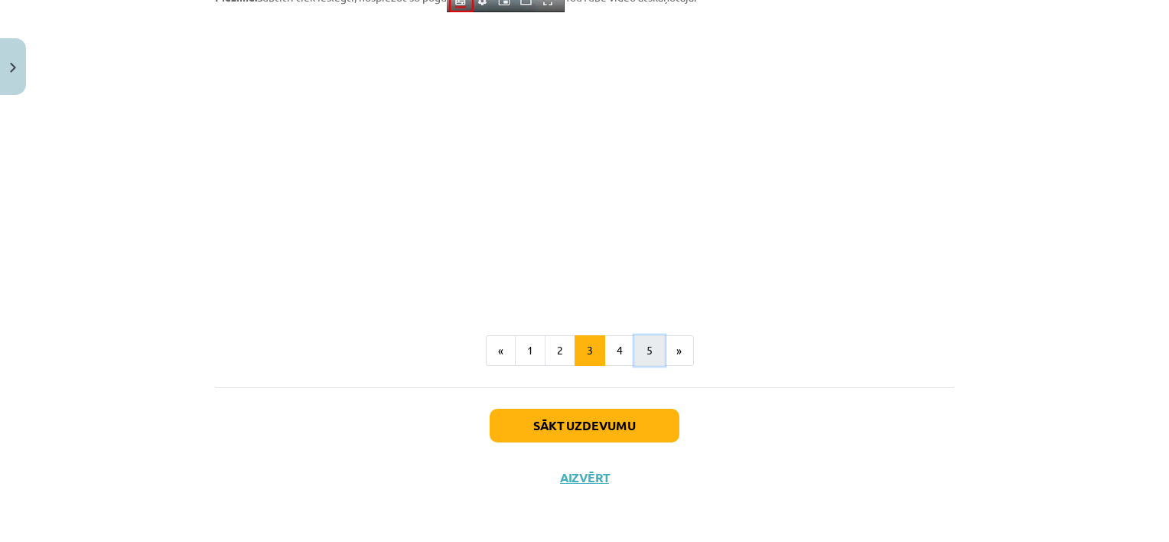
click at [646, 351] on button "5" at bounding box center [649, 350] width 31 height 31
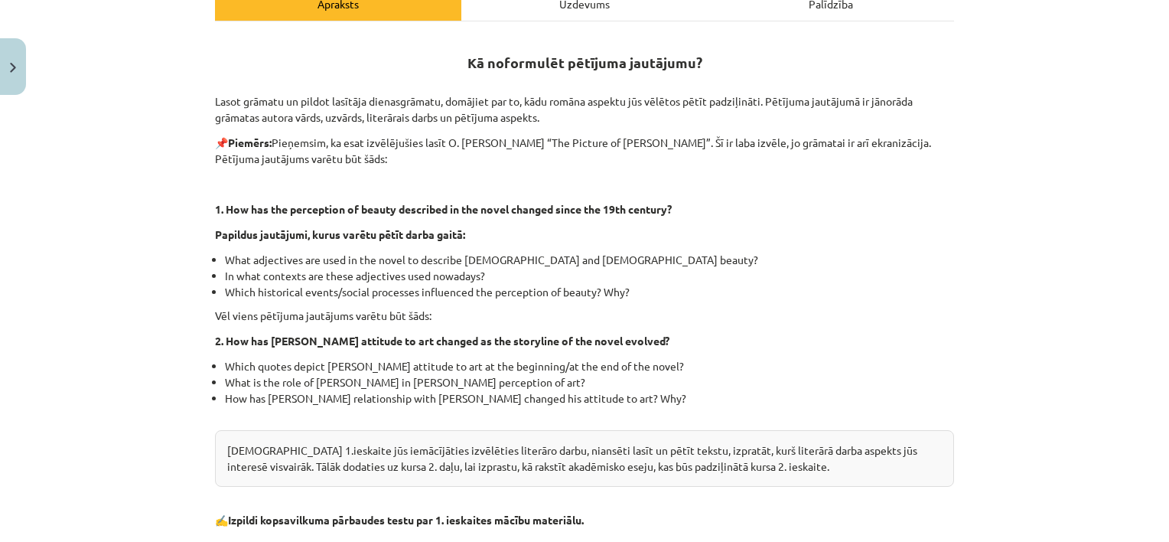
scroll to position [230, 0]
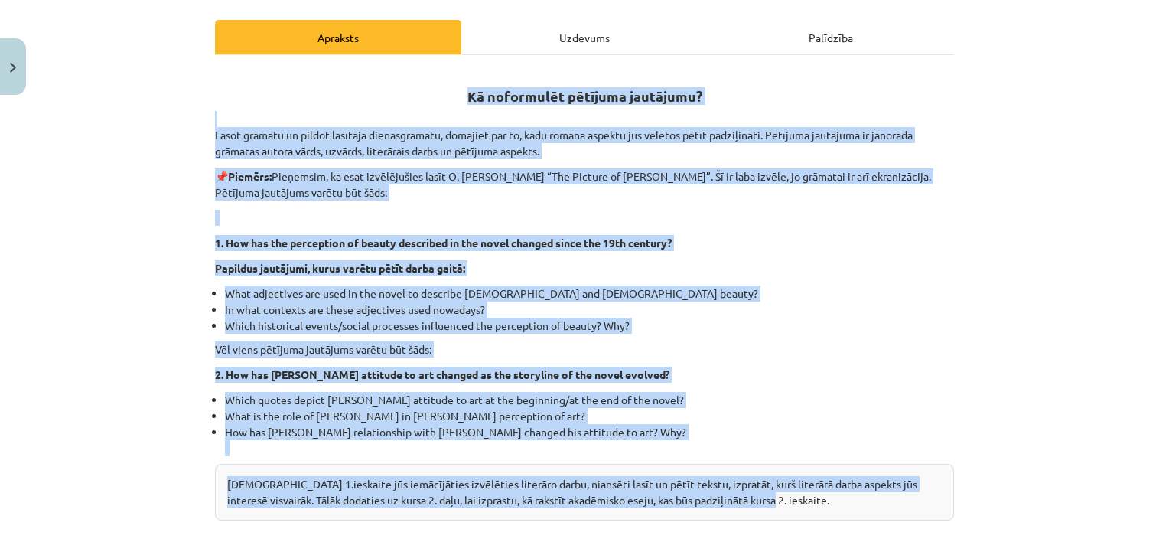
drag, startPoint x: 435, startPoint y: 79, endPoint x: 760, endPoint y: 505, distance: 536.0
click at [760, 505] on div "Kā noformulēt pētījuma jautājumu? Lasot grāmatu un pildot lasītāja dienasgrāmat…" at bounding box center [584, 315] width 739 height 493
copy div "Kā noformulēt pētījuma jautājumu? Lasot grāmatu un pildot lasītāja dienasgrāmat…"
click at [857, 379] on p "2. How has Dorian Gray’s attitude to art changed as the storyline of the novel …" at bounding box center [584, 374] width 739 height 16
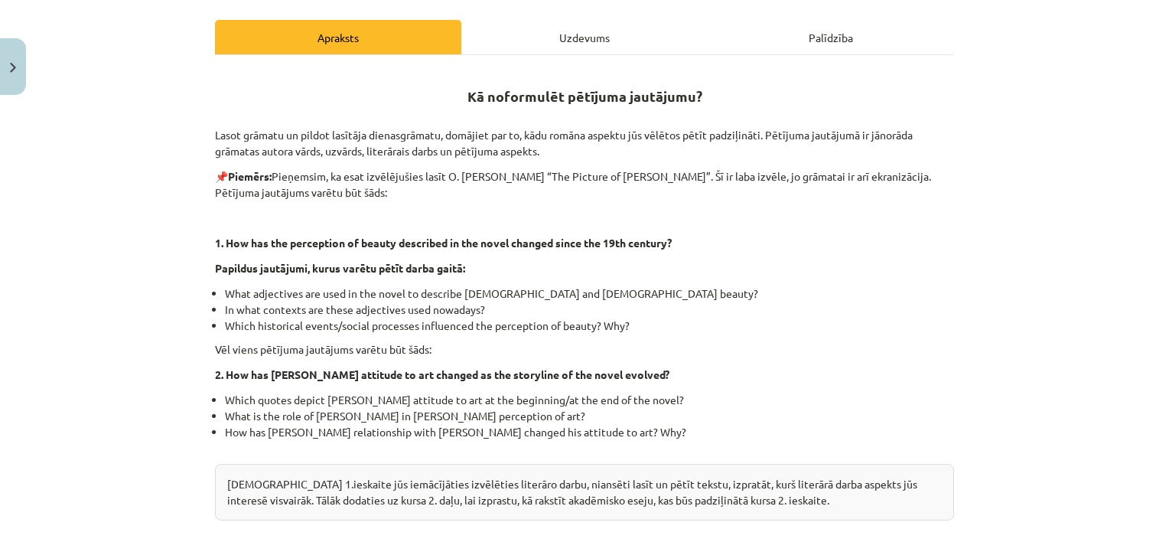
scroll to position [0, 0]
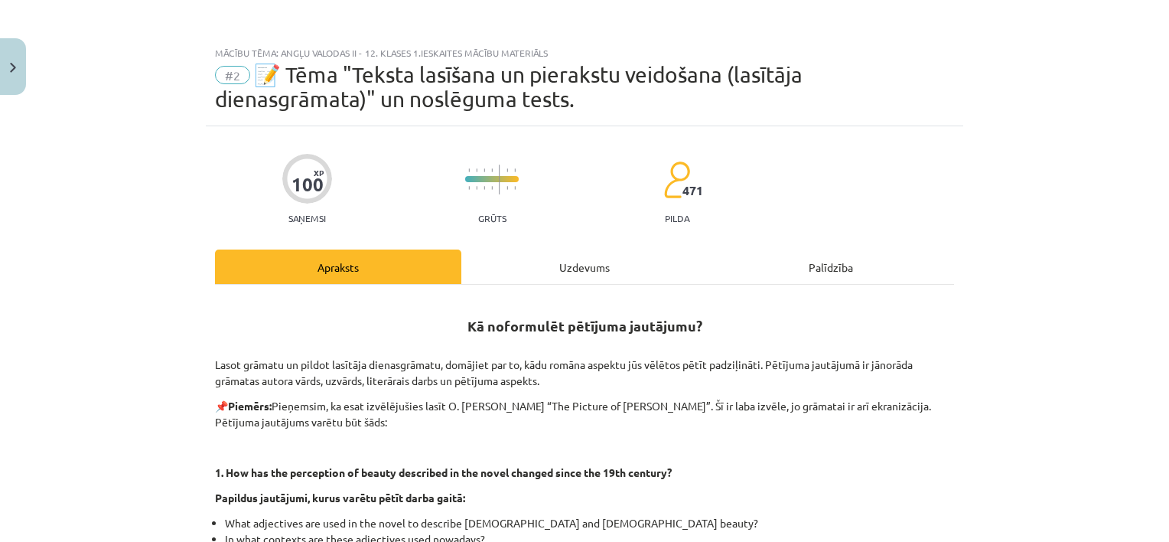
click at [589, 264] on div "Uzdevums" at bounding box center [584, 266] width 246 height 34
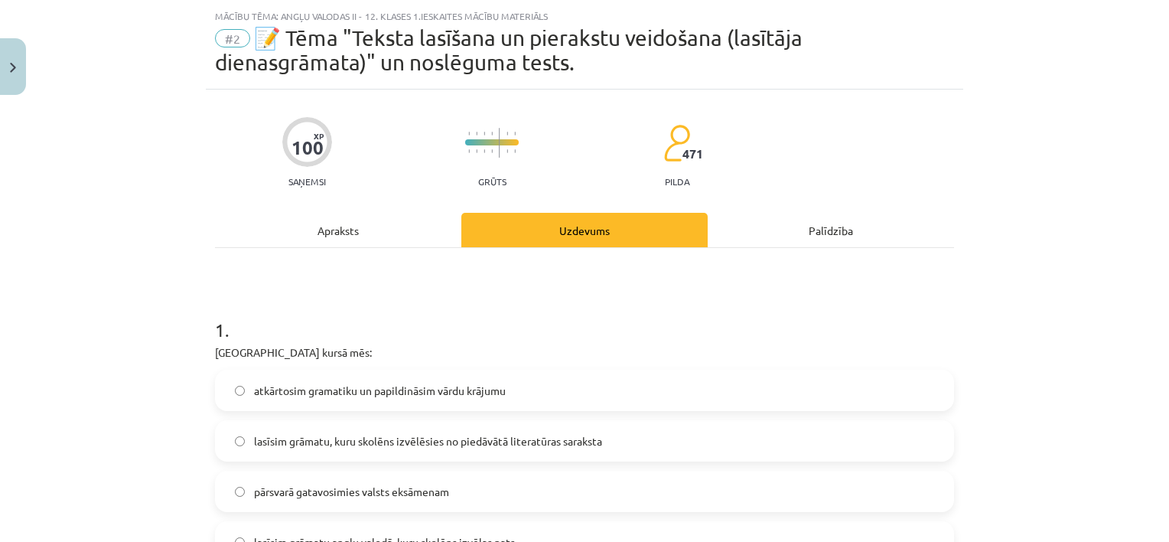
scroll to position [38, 0]
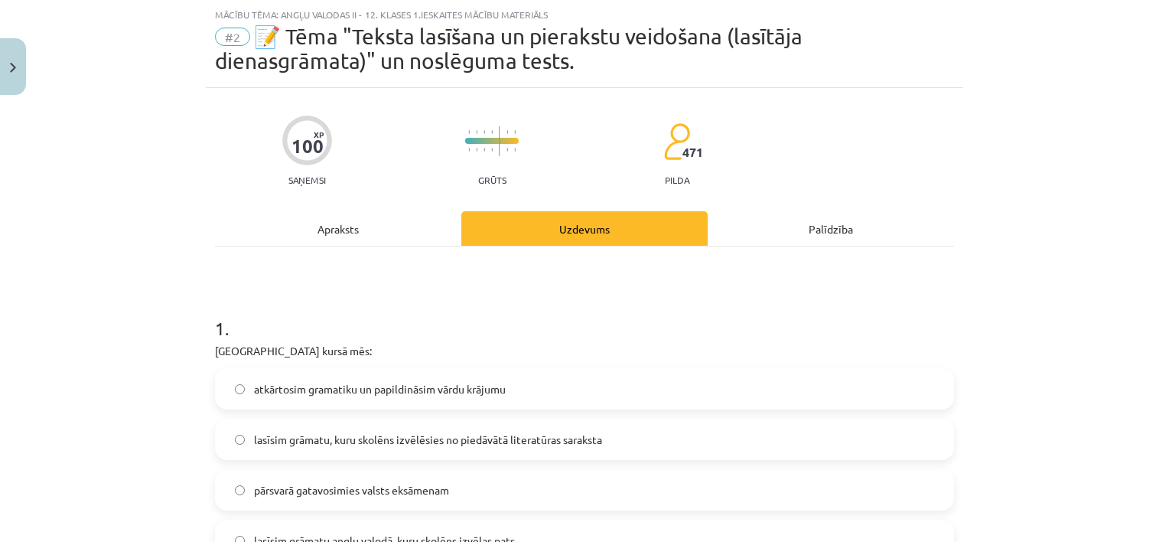
click at [373, 229] on div "Apraksts" at bounding box center [338, 228] width 246 height 34
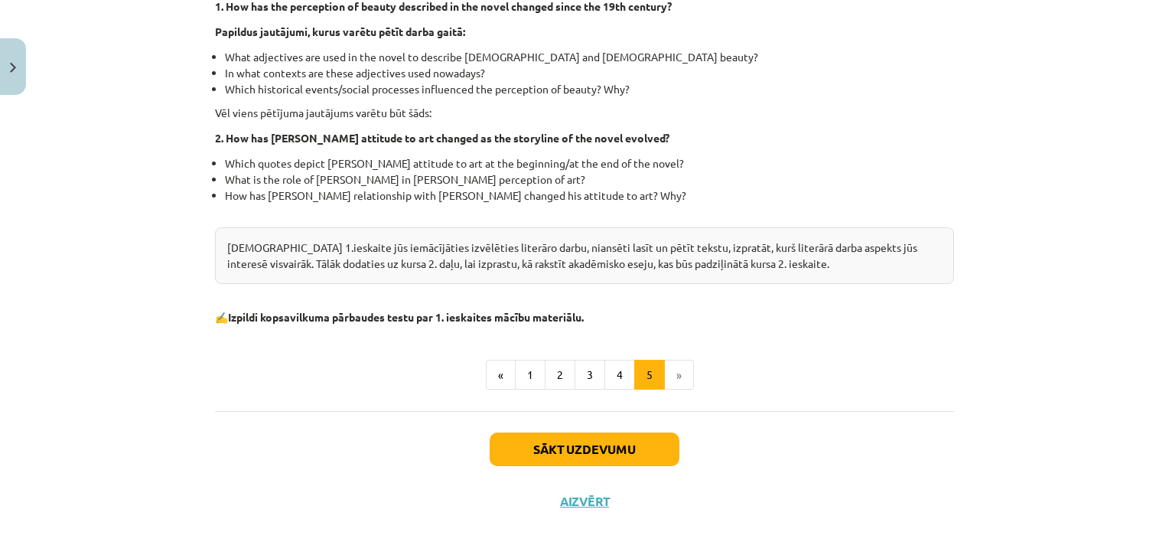
scroll to position [488, 0]
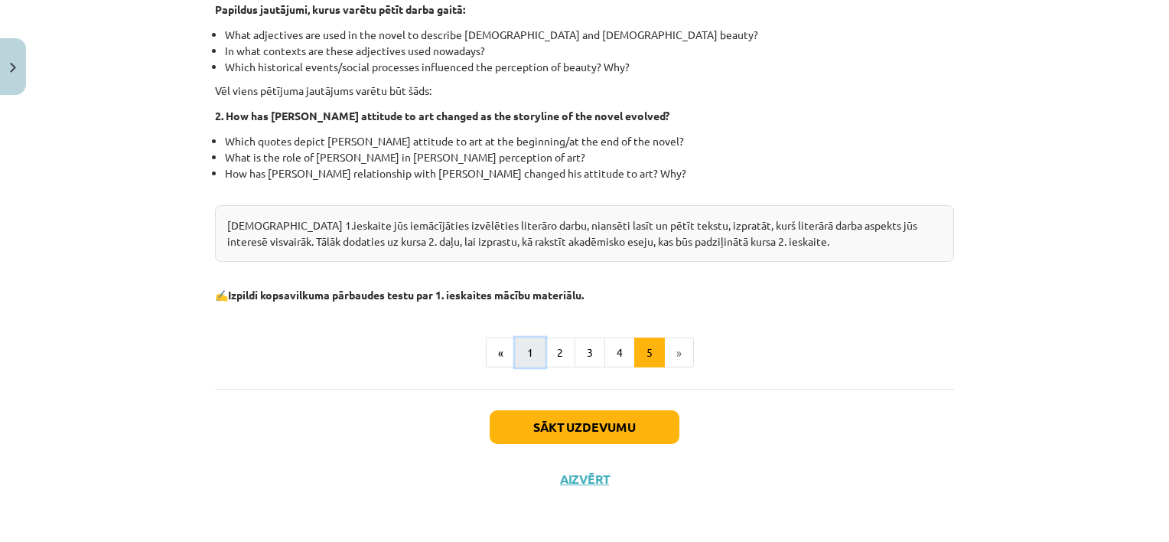
click at [526, 349] on button "1" at bounding box center [530, 352] width 31 height 31
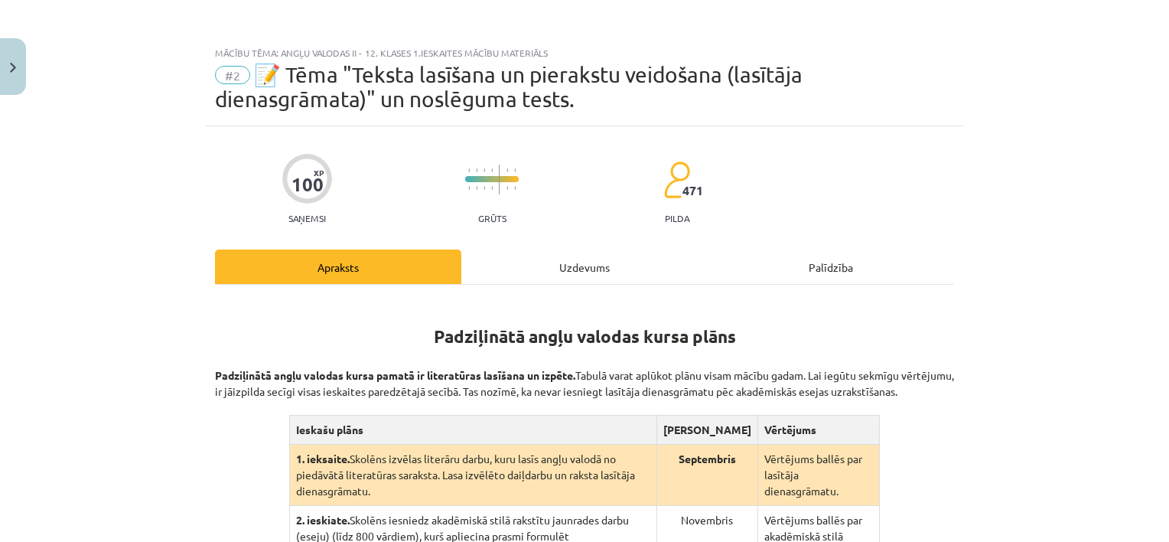
scroll to position [306, 0]
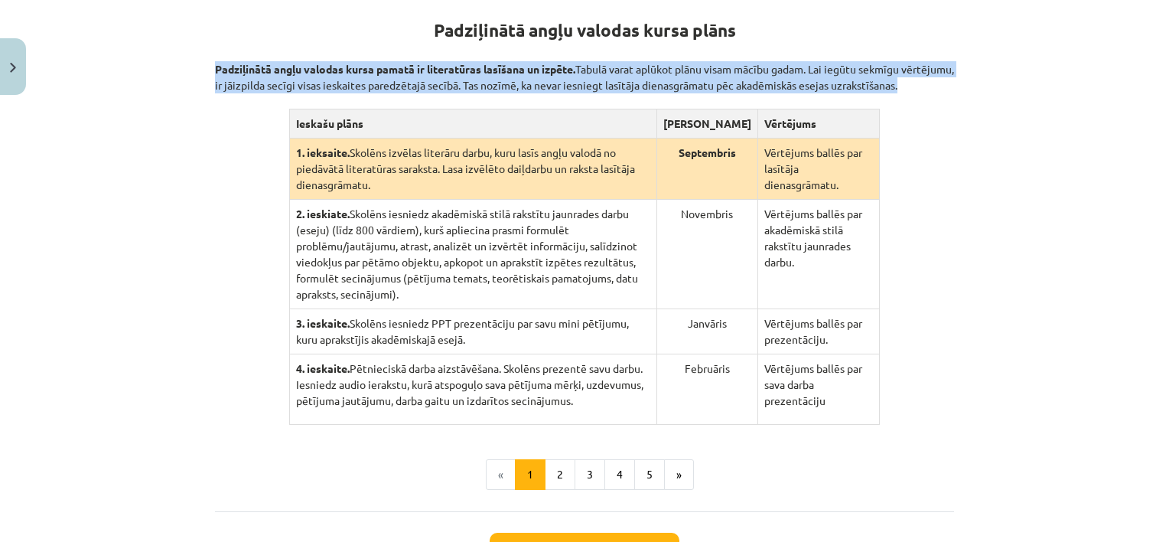
drag, startPoint x: 177, startPoint y: 63, endPoint x: 881, endPoint y: 402, distance: 781.5
click at [881, 402] on div "Mācību tēma: Angļu valodas ii - 12. klases 1.ieskaites mācību materiāls #2 📝 Tē…" at bounding box center [584, 271] width 1169 height 542
copy div "Padziļinātā angļu valodas kursa pamatā ir literatūras lasīšana un izpēte. Tabul…"
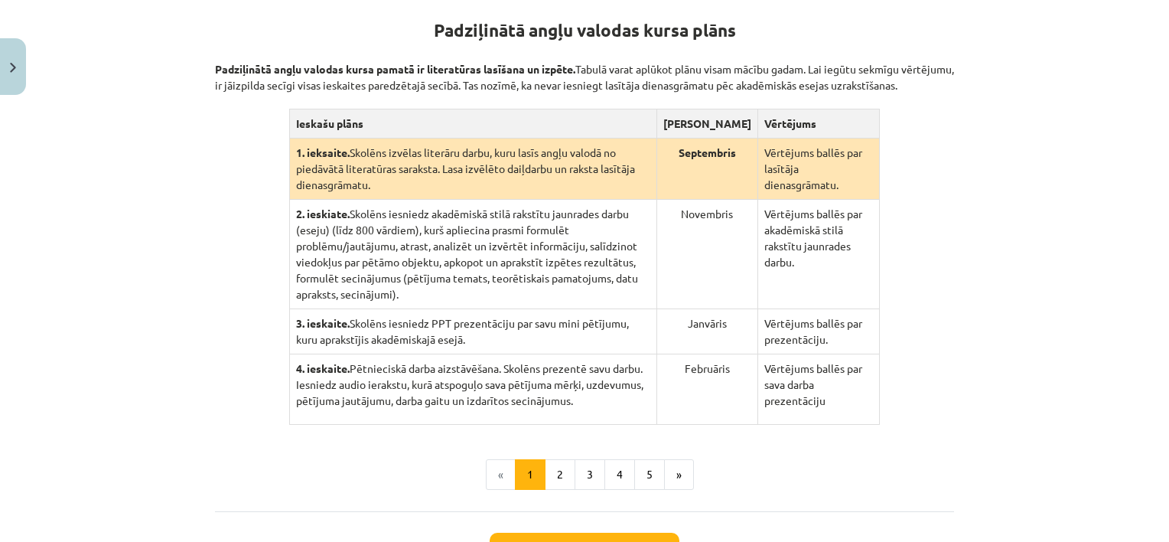
click at [230, 487] on div "Padziļinātā angļu valodas kursa plāns Padziļinātā angļu valodas kursa pamatā ir…" at bounding box center [584, 245] width 739 height 532
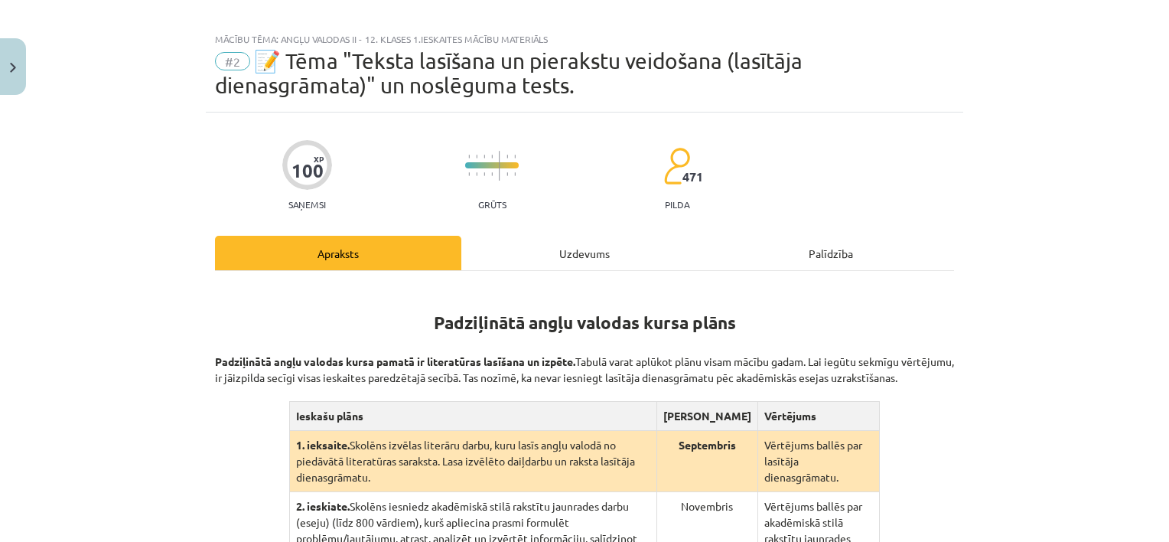
scroll to position [0, 0]
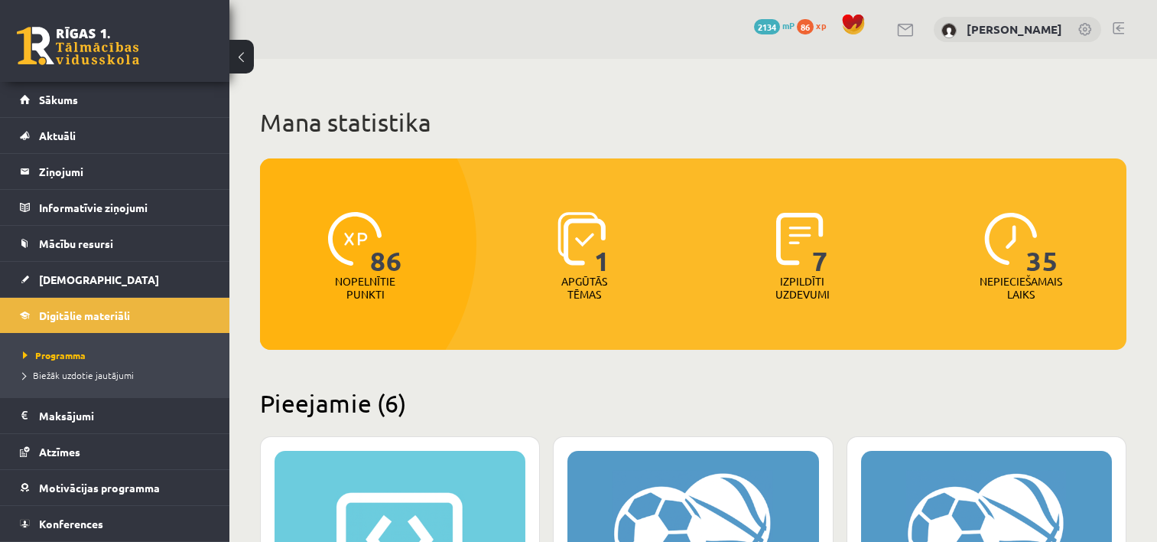
scroll to position [765, 0]
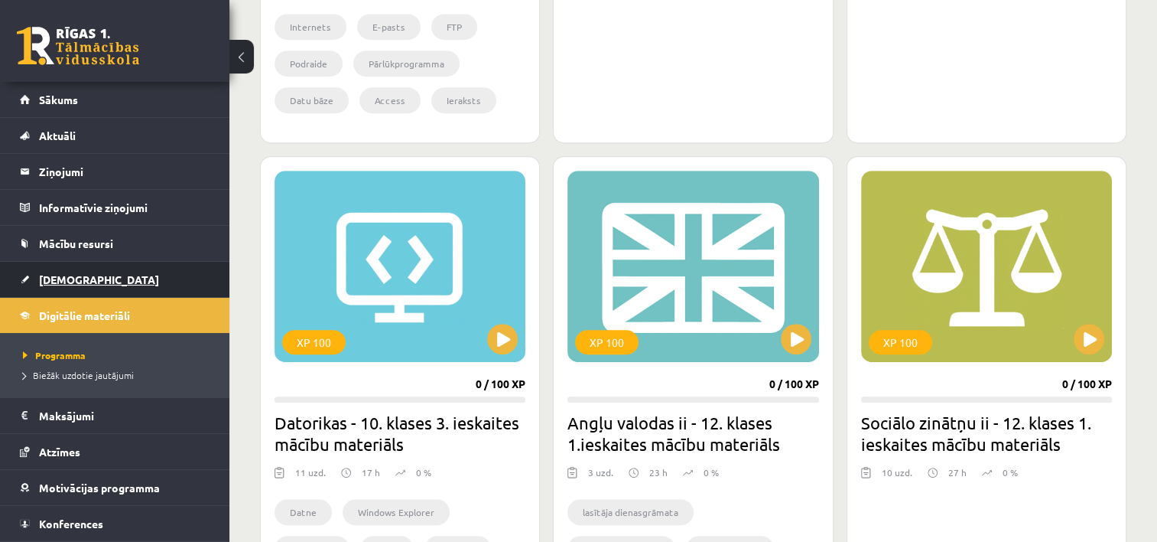
click at [74, 275] on span "[DEMOGRAPHIC_DATA]" at bounding box center [99, 279] width 120 height 14
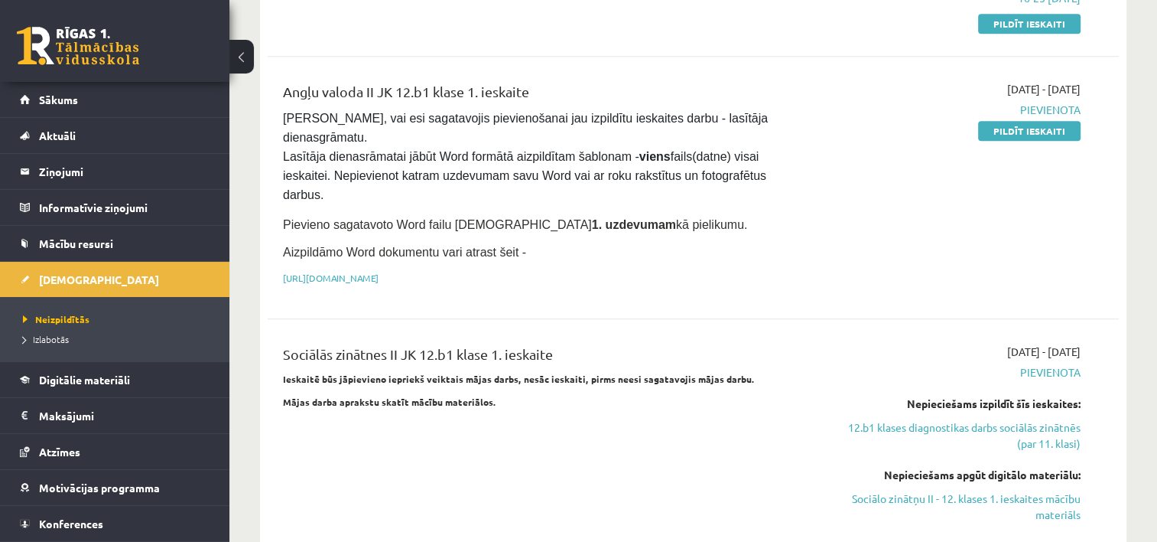
scroll to position [765, 0]
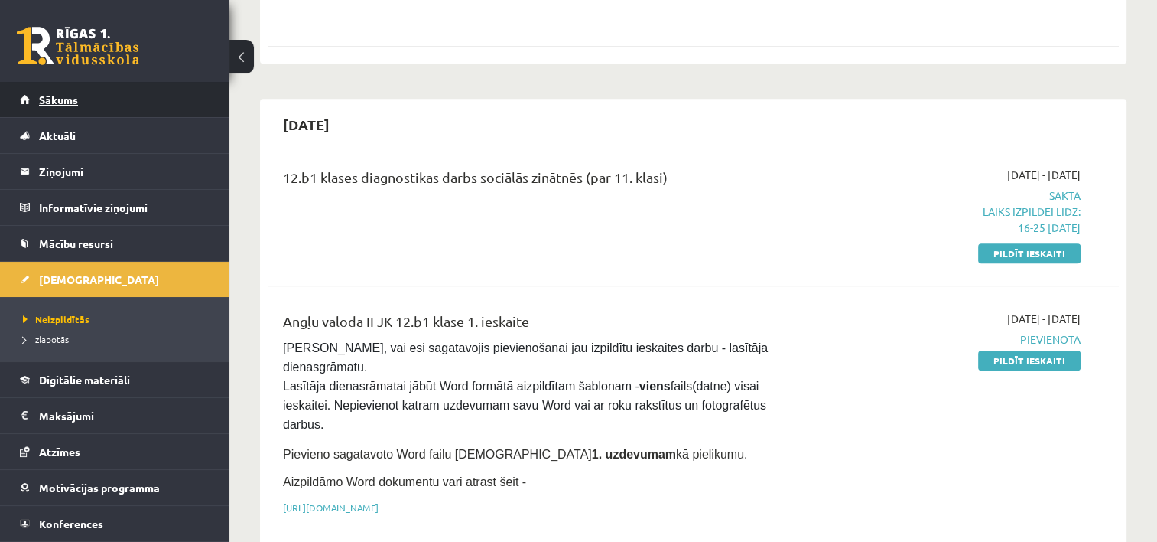
click at [61, 95] on span "Sākums" at bounding box center [58, 100] width 39 height 14
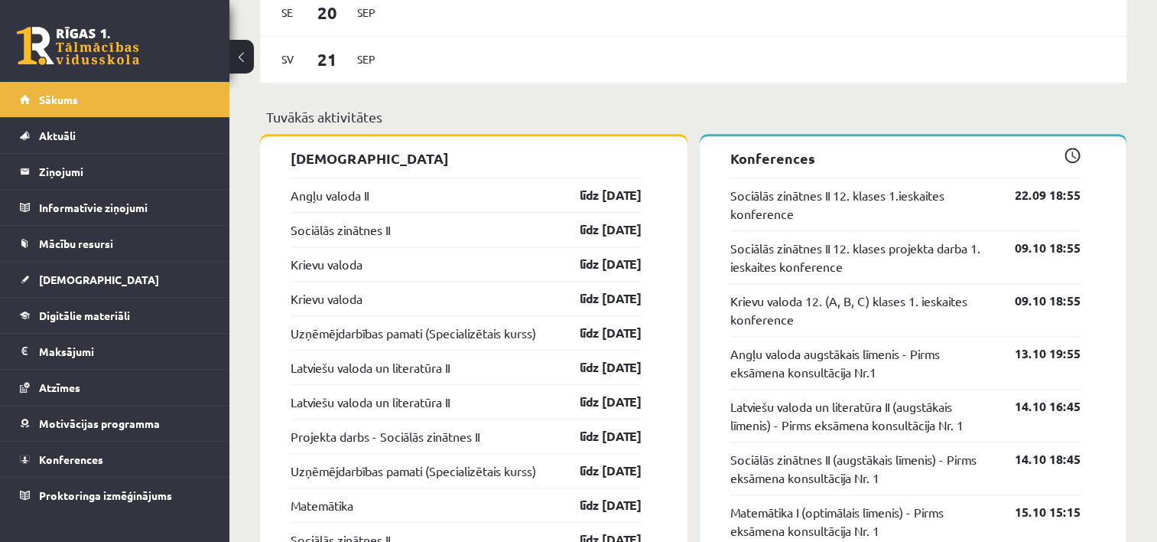
scroll to position [1148, 0]
